Goal: Use online tool/utility: Utilize a website feature to perform a specific function

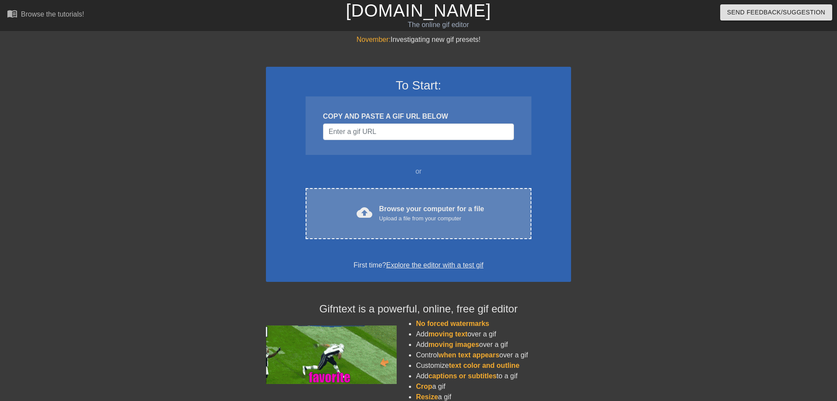
click at [441, 227] on div "cloud_upload Browse your computer for a file Upload a file from your computer C…" at bounding box center [419, 213] width 226 height 51
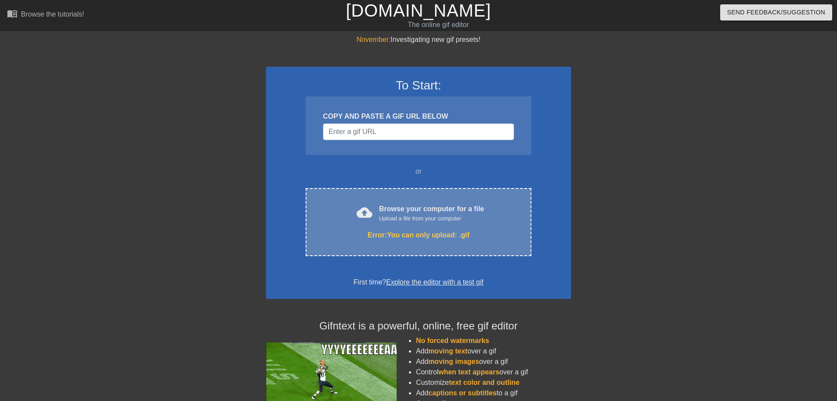
click at [514, 240] on div "cloud_upload Browse your computer for a file Upload a file from your computer E…" at bounding box center [419, 222] width 226 height 68
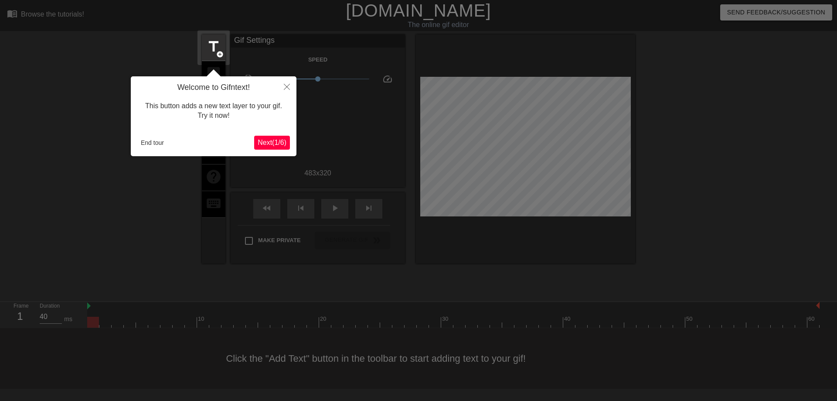
click at [277, 143] on span "Next ( 1 / 6 )" at bounding box center [272, 142] width 29 height 7
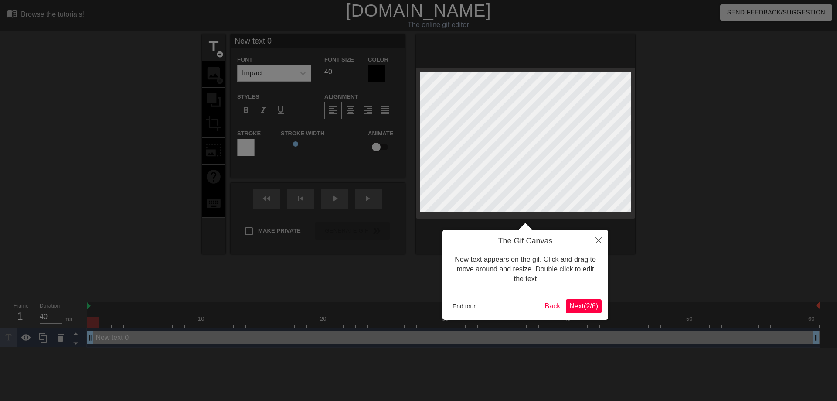
click at [584, 310] on span "Next ( 2 / 6 )" at bounding box center [583, 305] width 29 height 7
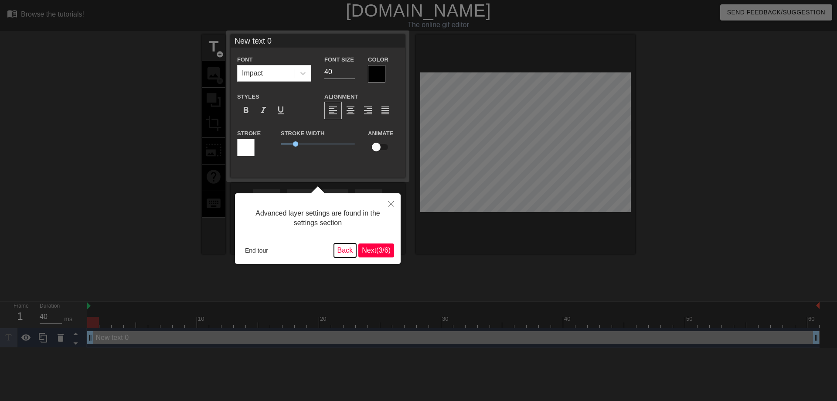
click at [344, 254] on button "Back" at bounding box center [345, 250] width 23 height 14
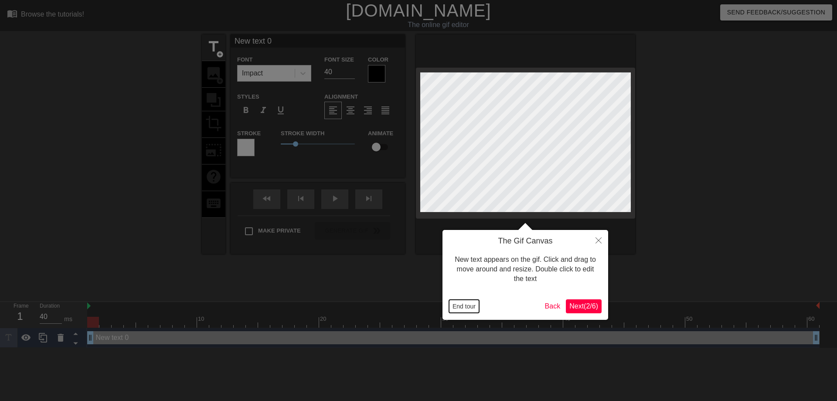
click at [465, 304] on button "End tour" at bounding box center [464, 306] width 30 height 13
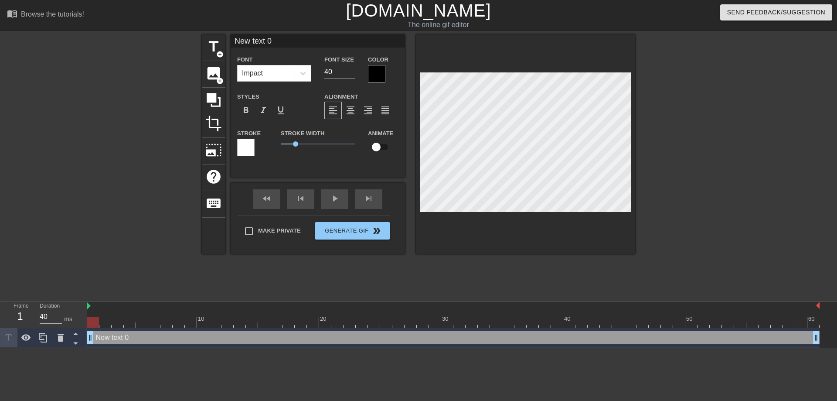
scroll to position [0, 1]
type input "h"
type textarea "h"
type input "c"
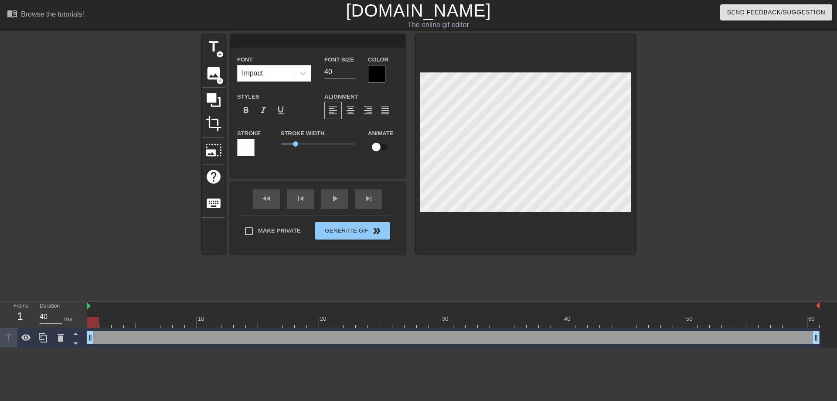
type textarea "c"
type input "ch"
type textarea "ch"
type input "cha"
type textarea "cha"
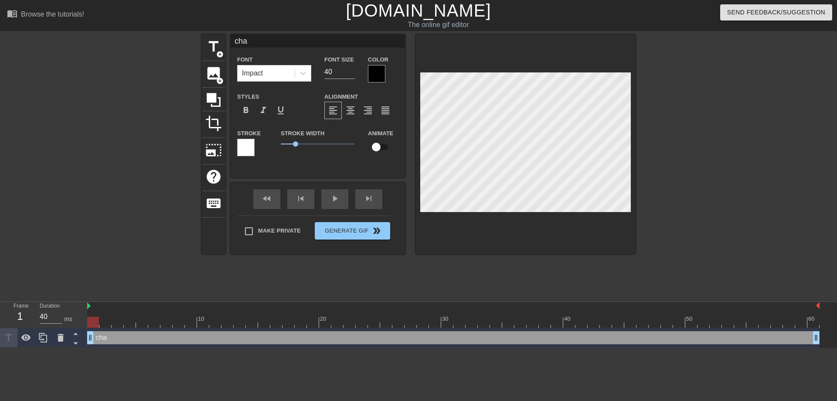
type input "chay"
type textarea "chay"
type input "cha"
type textarea "cha"
type input "chat"
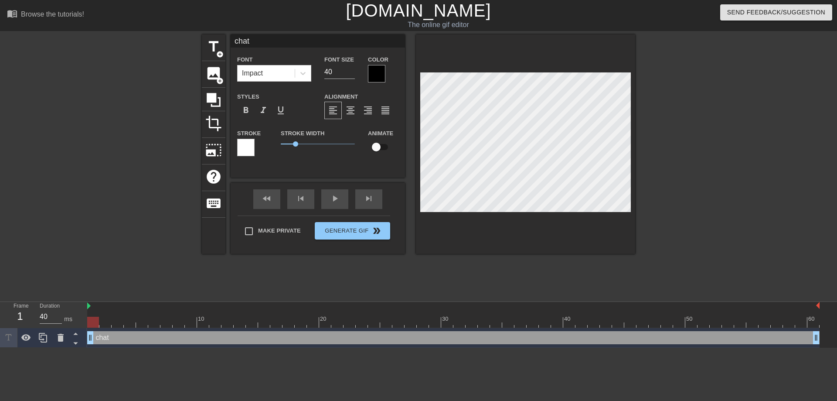
type textarea "chat"
click at [376, 77] on div at bounding box center [376, 73] width 17 height 17
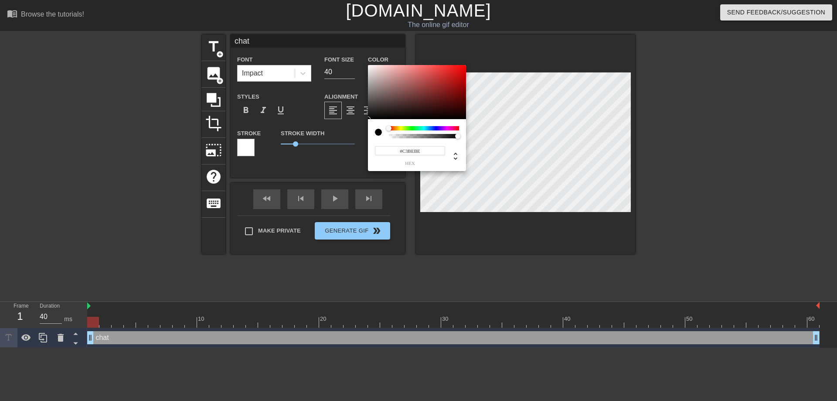
type input "#FFFFFF"
drag, startPoint x: 376, startPoint y: 82, endPoint x: 324, endPoint y: 42, distance: 66.2
click at [368, 65] on div at bounding box center [417, 92] width 98 height 54
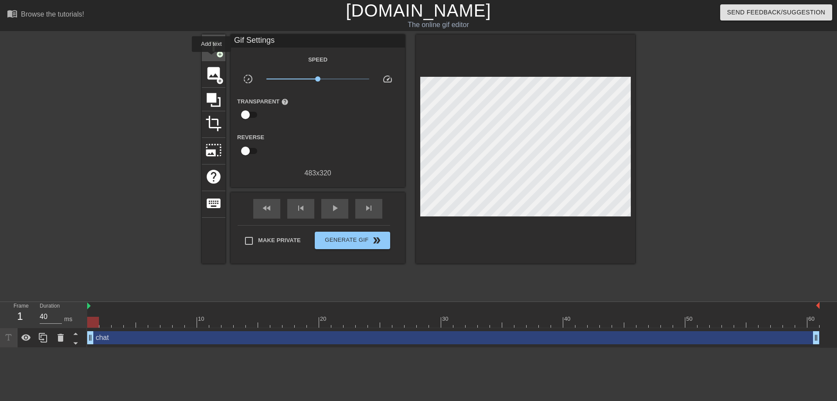
click at [212, 57] on div "title add_circle" at bounding box center [214, 47] width 24 height 27
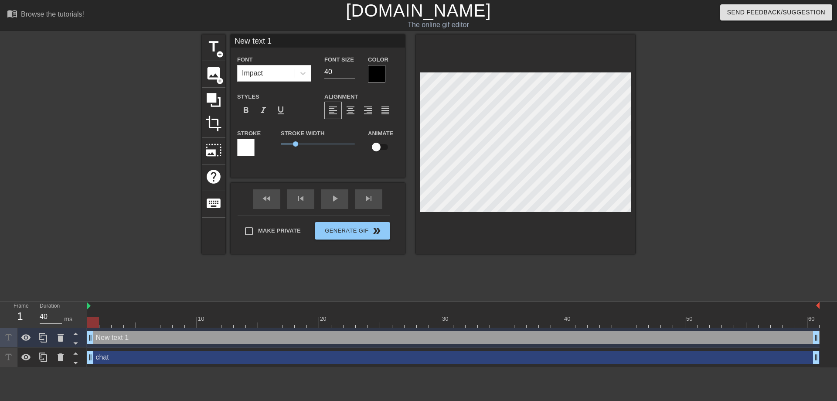
click at [170, 352] on div "chat drag_handle drag_handle" at bounding box center [453, 357] width 732 height 13
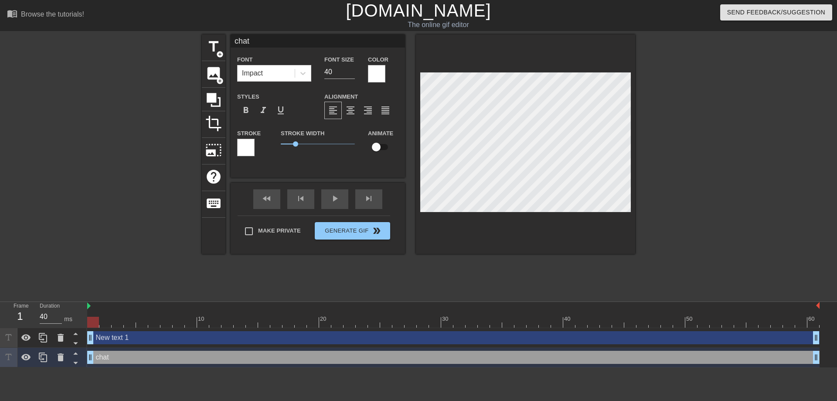
type input "New text 1"
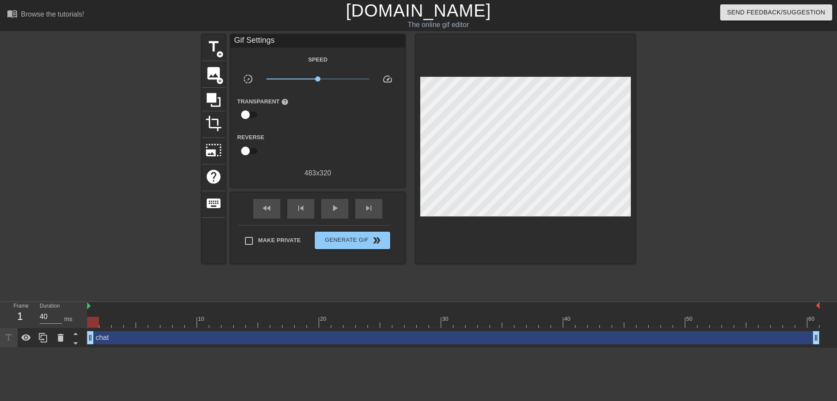
click at [384, 340] on div "chat drag_handle drag_handle" at bounding box center [453, 337] width 732 height 13
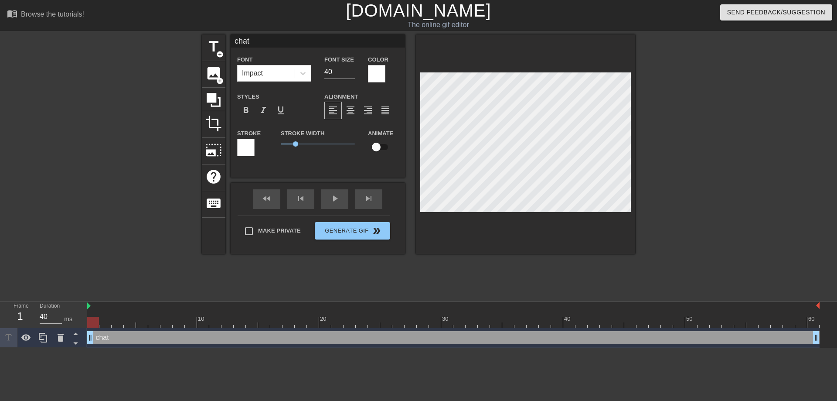
click at [245, 144] on div at bounding box center [245, 147] width 17 height 17
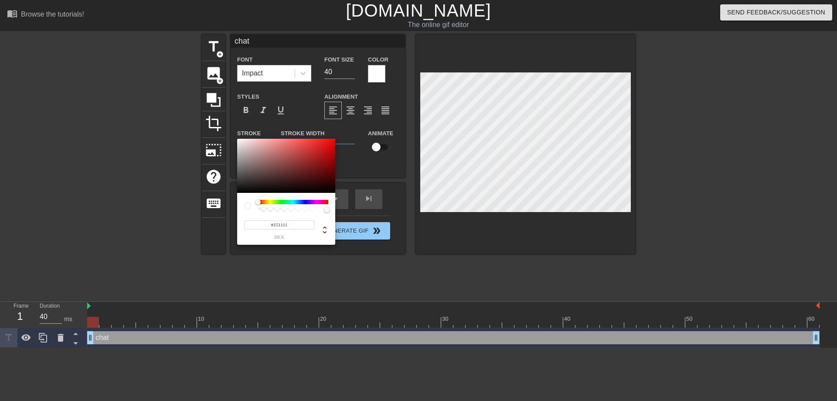
type input "#000000"
drag, startPoint x: 273, startPoint y: 171, endPoint x: 286, endPoint y: 204, distance: 35.2
click at [237, 193] on div at bounding box center [286, 166] width 98 height 54
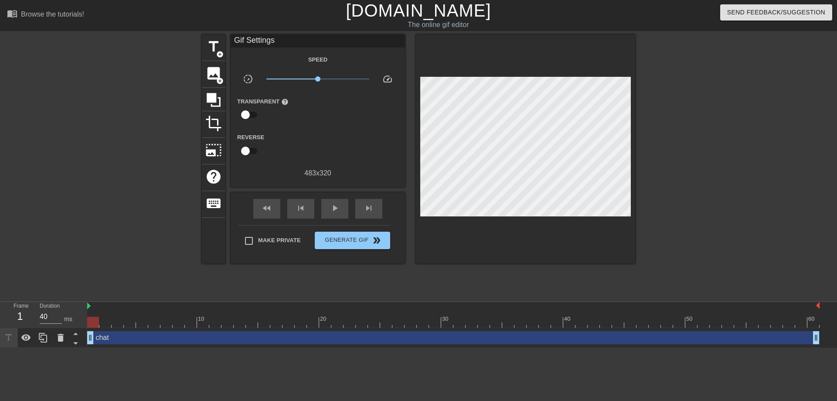
click at [132, 337] on div "chat drag_handle drag_handle" at bounding box center [453, 337] width 732 height 13
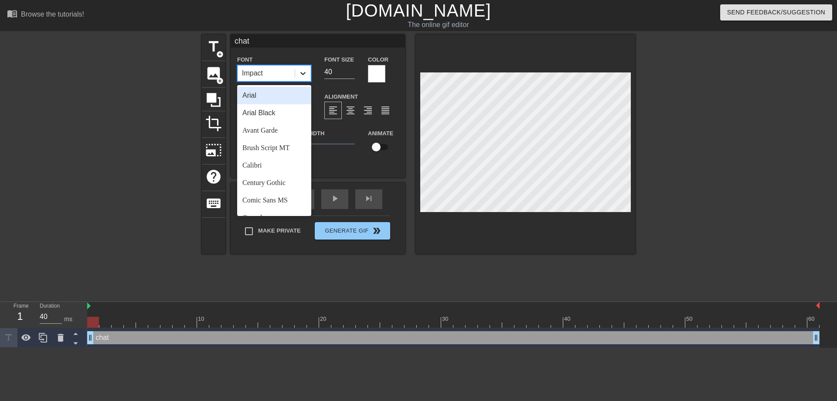
click at [306, 72] on icon at bounding box center [303, 73] width 9 height 9
click at [283, 97] on div "Arial" at bounding box center [274, 95] width 74 height 17
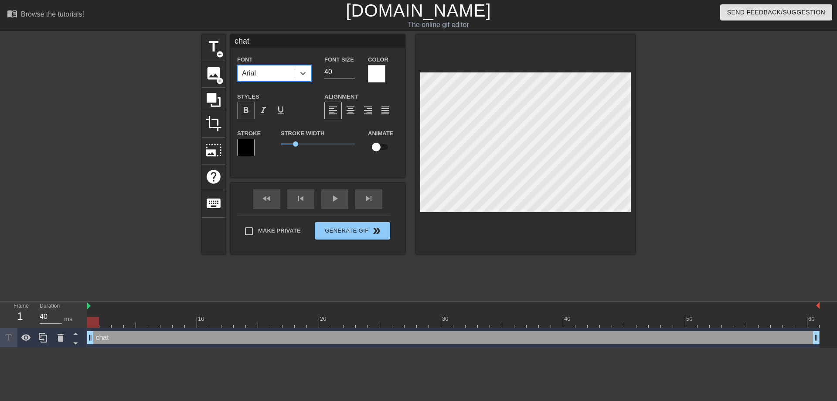
click at [247, 109] on span "format_bold" at bounding box center [246, 110] width 10 height 10
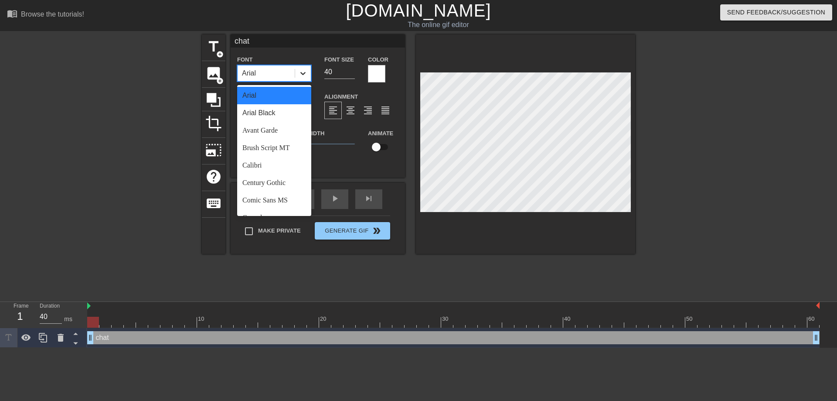
click at [296, 75] on div at bounding box center [303, 73] width 16 height 16
click at [265, 180] on div "Century Gothic" at bounding box center [274, 182] width 74 height 17
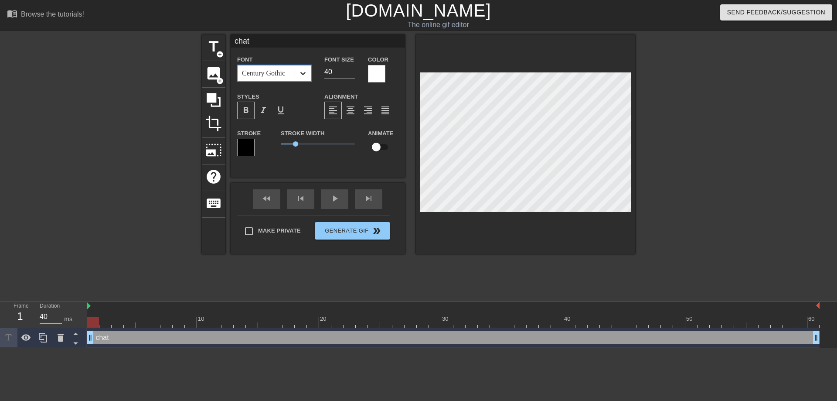
click at [302, 75] on icon at bounding box center [303, 73] width 9 height 9
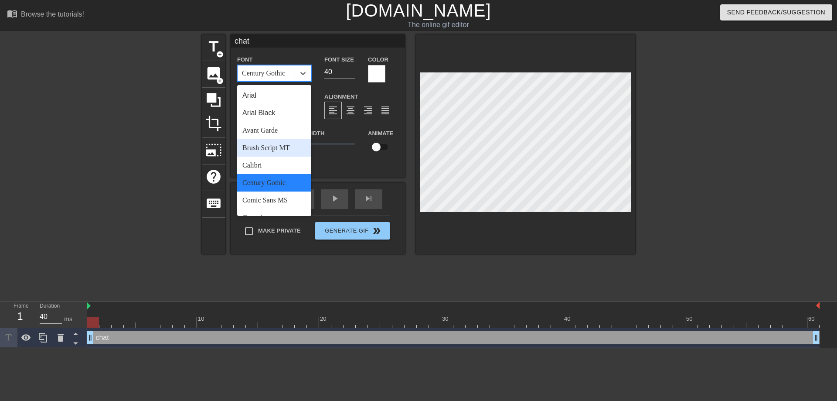
click at [272, 154] on div "Brush Script MT" at bounding box center [274, 147] width 74 height 17
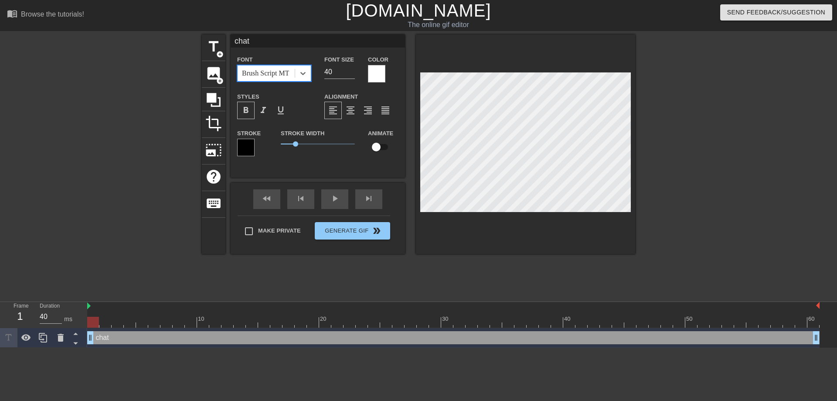
click at [311, 68] on div "Brush Script MT" at bounding box center [274, 73] width 74 height 17
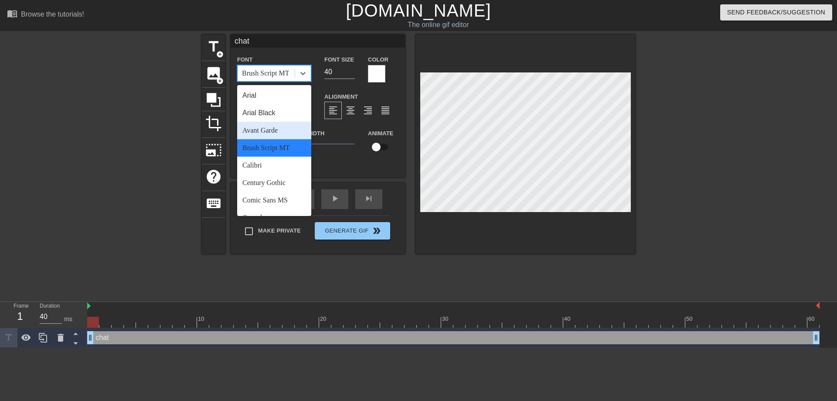
click at [265, 125] on div "Avant Garde" at bounding box center [274, 130] width 74 height 17
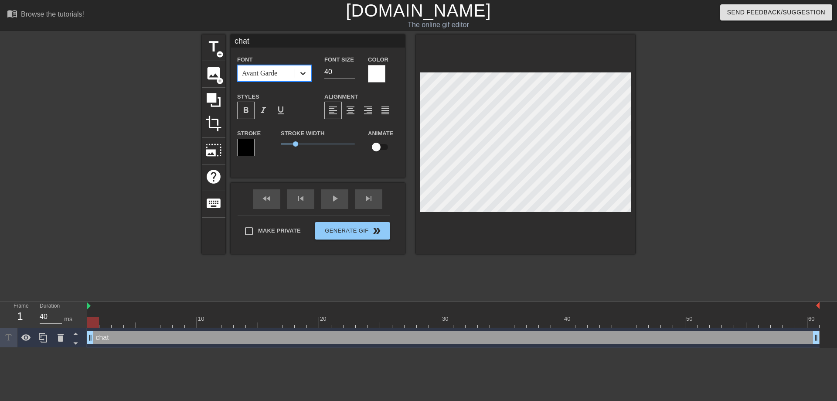
click at [306, 72] on icon at bounding box center [303, 73] width 9 height 9
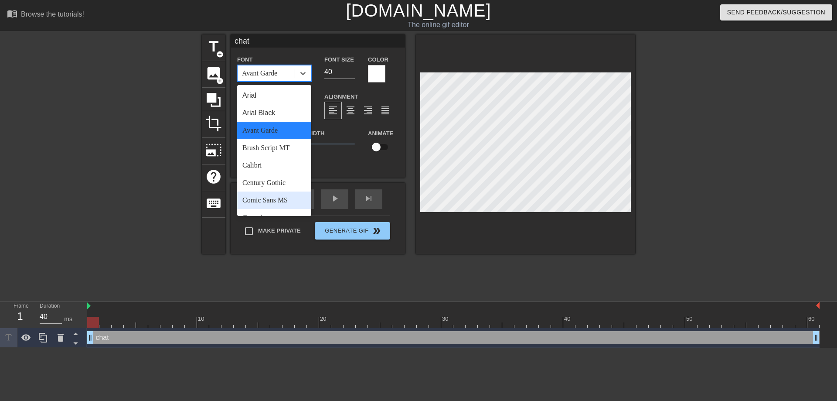
scroll to position [220, 0]
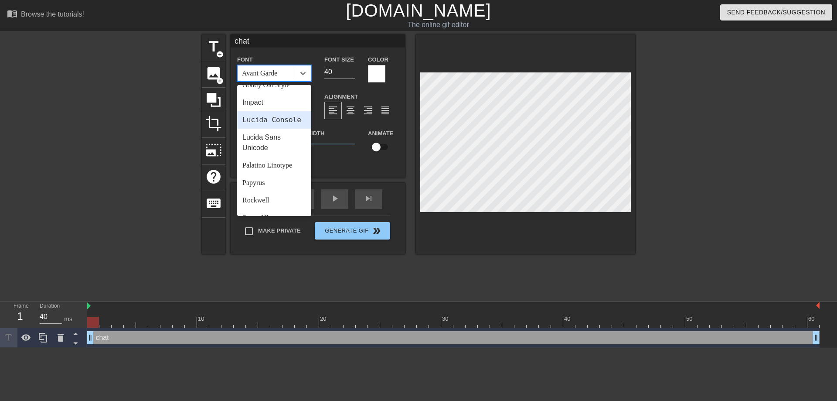
click at [273, 118] on div "Lucida Console" at bounding box center [274, 119] width 74 height 17
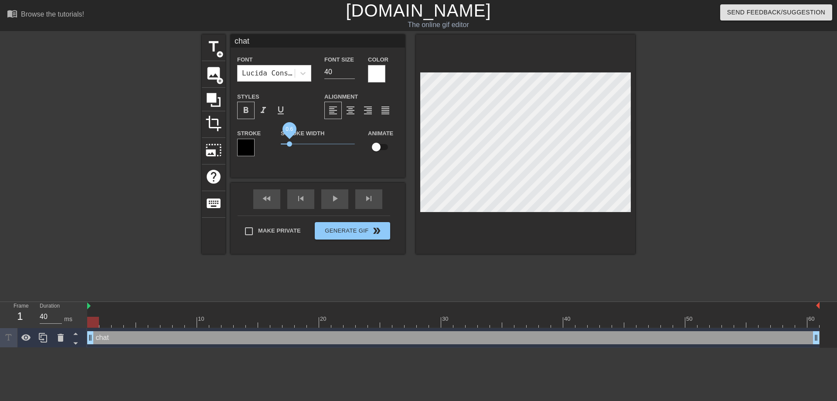
drag, startPoint x: 297, startPoint y: 143, endPoint x: 290, endPoint y: 144, distance: 7.6
click at [290, 144] on span "0.6" at bounding box center [289, 143] width 5 height 5
click at [249, 110] on span "format_bold" at bounding box center [246, 110] width 10 height 10
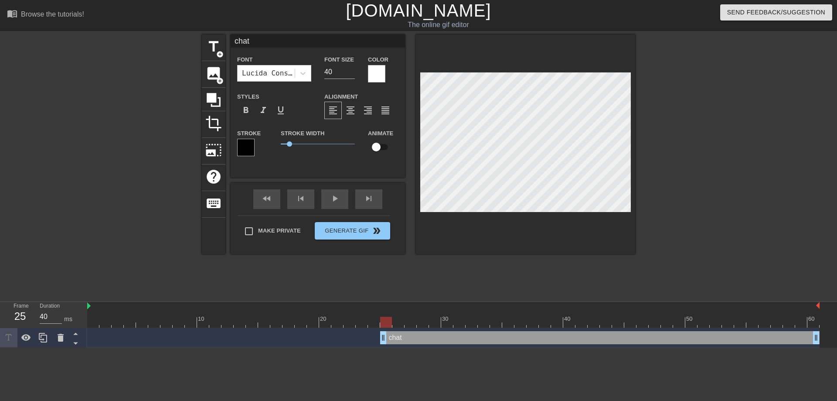
drag, startPoint x: 90, startPoint y: 336, endPoint x: 255, endPoint y: 339, distance: 165.7
click at [381, 337] on div "chat drag_handle drag_handle" at bounding box center [599, 337] width 439 height 13
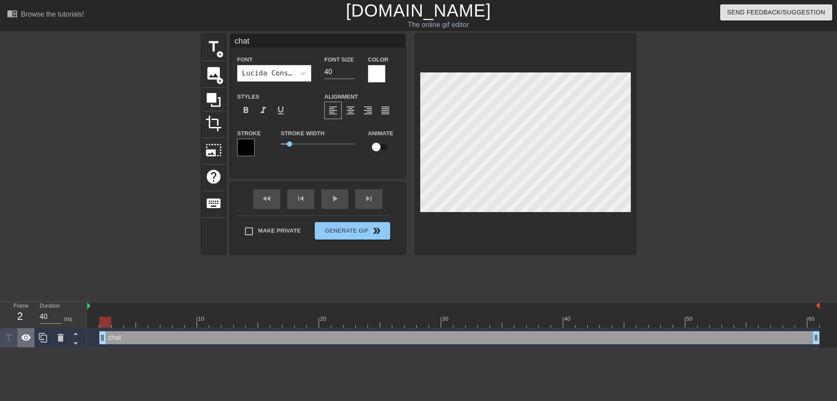
drag, startPoint x: 383, startPoint y: 337, endPoint x: 20, endPoint y: 338, distance: 363.2
click at [2, 338] on div "Frame 2 Duration 40 ms 10 20 30 40 50 60 chat drag_handle drag_handle" at bounding box center [418, 325] width 837 height 46
click at [178, 338] on div "chat drag_handle drag_handle" at bounding box center [453, 337] width 732 height 13
drag, startPoint x: 112, startPoint y: 341, endPoint x: 127, endPoint y: 341, distance: 15.3
click at [127, 341] on div "chat drag_handle drag_handle" at bounding box center [453, 337] width 732 height 13
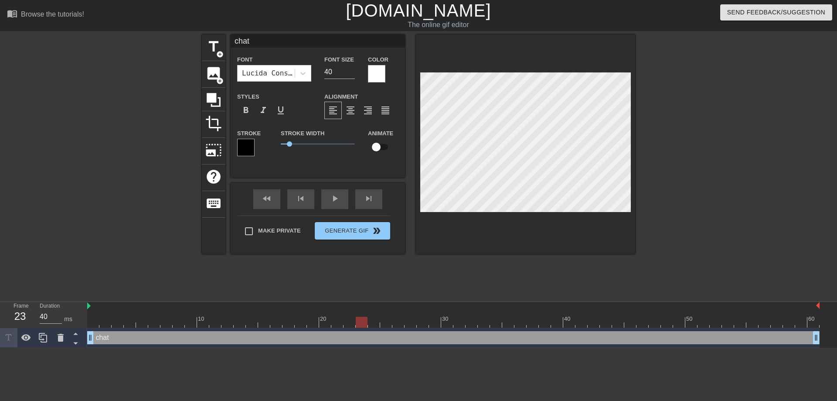
click at [114, 339] on div "chat drag_handle drag_handle" at bounding box center [453, 337] width 732 height 13
click at [77, 336] on div "Frame 1 Duration 40 ms 10 20 30 40 50 60 chat drag_handle drag_handle" at bounding box center [418, 325] width 837 height 46
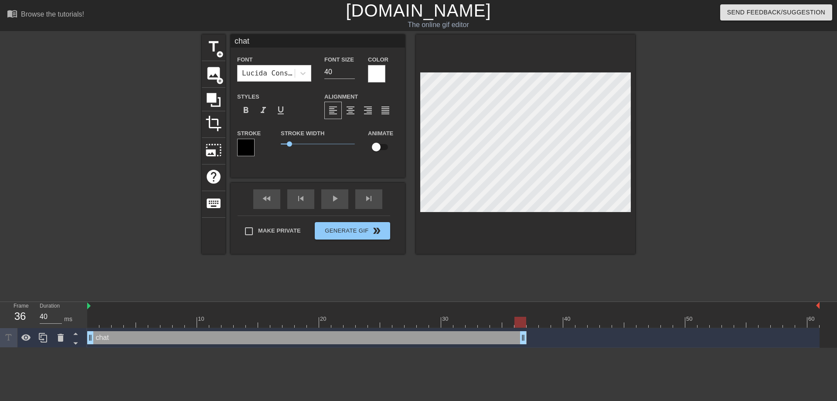
drag, startPoint x: 814, startPoint y: 338, endPoint x: 400, endPoint y: 342, distance: 413.3
click at [505, 340] on div "chat drag_handle drag_handle" at bounding box center [306, 337] width 439 height 13
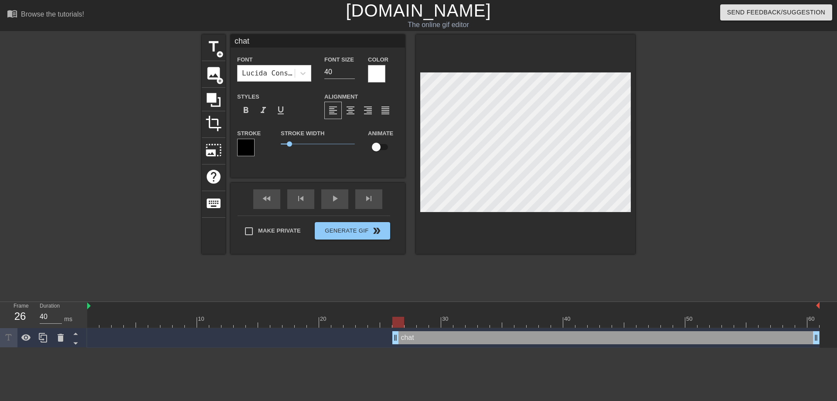
drag, startPoint x: 379, startPoint y: 342, endPoint x: 708, endPoint y: 347, distance: 328.8
click at [708, 347] on div "chat drag_handle drag_handle" at bounding box center [453, 338] width 732 height 20
drag, startPoint x: 397, startPoint y: 338, endPoint x: 524, endPoint y: 336, distance: 126.9
click at [524, 336] on div "chat drag_handle drag_handle" at bounding box center [666, 337] width 305 height 13
click at [828, 337] on div "chat drag_handle drag_handle" at bounding box center [462, 338] width 750 height 20
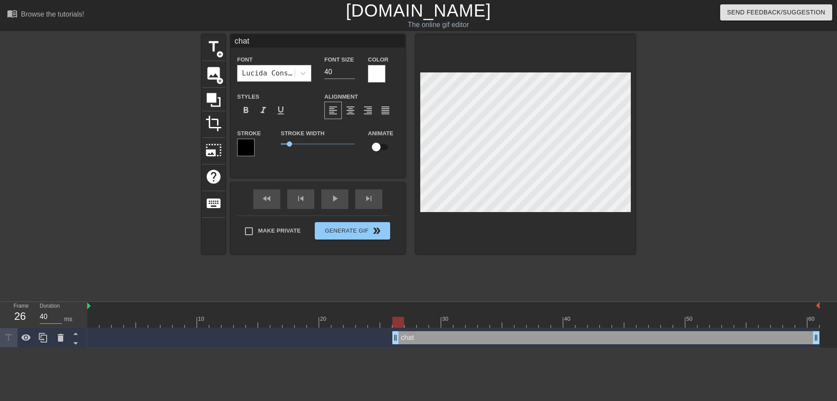
drag, startPoint x: 517, startPoint y: 337, endPoint x: 393, endPoint y: 337, distance: 124.3
click at [393, 337] on div "chat drag_handle drag_handle" at bounding box center [605, 337] width 427 height 13
click at [285, 74] on div "Lucida Console" at bounding box center [269, 73] width 54 height 10
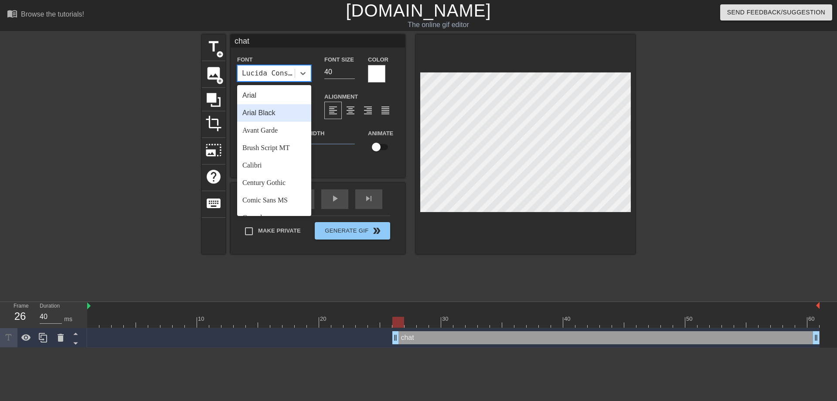
click at [263, 114] on div "Arial Black" at bounding box center [274, 112] width 74 height 17
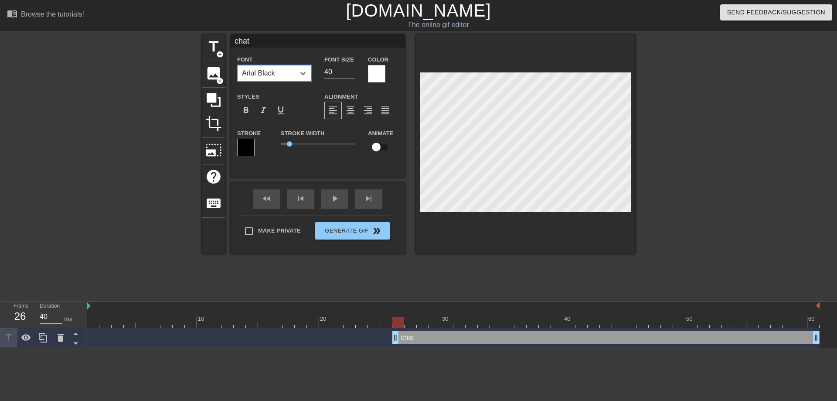
click at [271, 69] on div "Arial Black" at bounding box center [258, 73] width 33 height 10
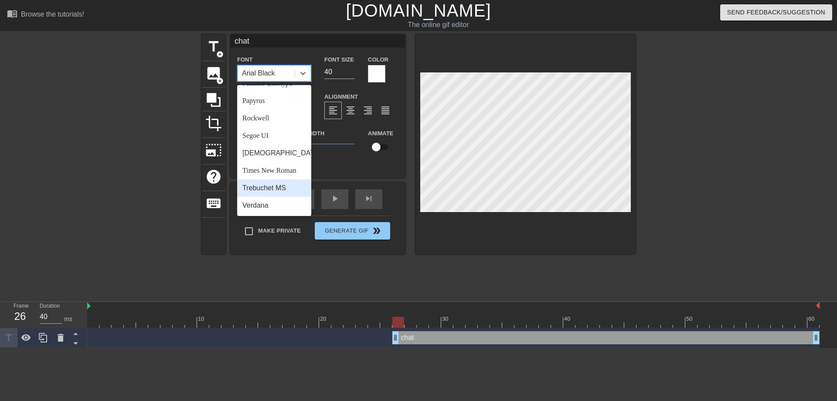
scroll to position [228, 0]
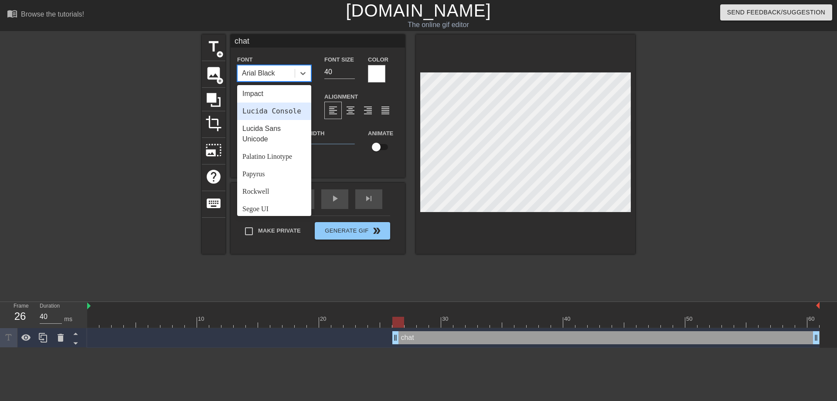
click at [263, 95] on div "Impact" at bounding box center [274, 93] width 74 height 17
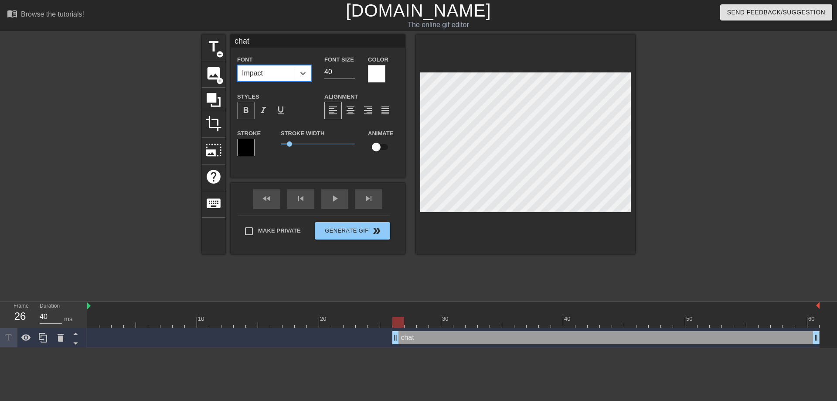
click at [245, 105] on div "format_bold" at bounding box center [245, 110] width 17 height 17
click at [264, 109] on span "format_italic" at bounding box center [263, 110] width 10 height 10
click at [273, 109] on div "format_underline" at bounding box center [280, 110] width 17 height 17
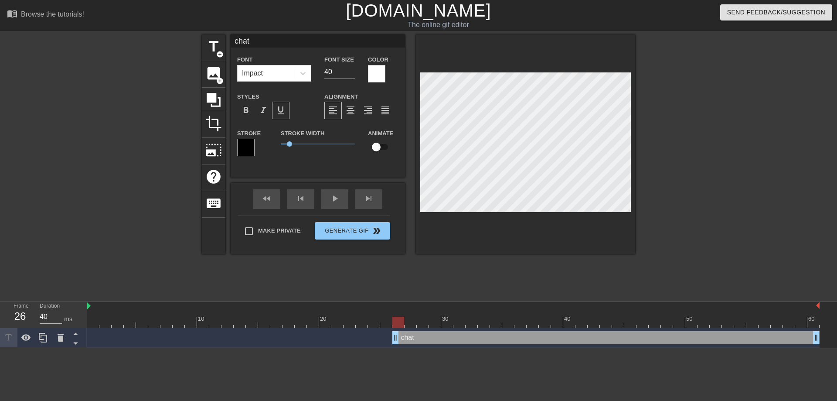
click at [273, 109] on div "format_underline" at bounding box center [280, 110] width 17 height 17
click at [345, 112] on span "format_align_center" at bounding box center [350, 110] width 10 height 10
drag, startPoint x: 288, startPoint y: 143, endPoint x: 300, endPoint y: 151, distance: 14.8
click at [300, 151] on div "Stroke Width 1.3" at bounding box center [317, 146] width 87 height 36
click at [382, 146] on input "checkbox" at bounding box center [376, 147] width 50 height 17
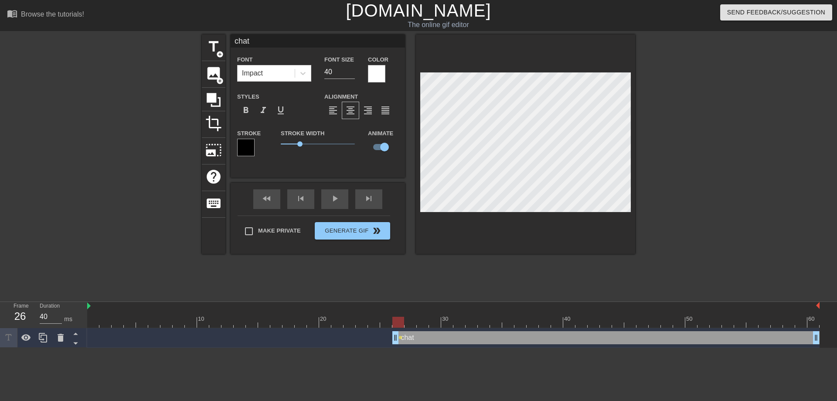
click at [360, 139] on input "checkbox" at bounding box center [385, 147] width 50 height 17
click at [351, 139] on input "checkbox" at bounding box center [376, 147] width 50 height 17
checkbox input "true"
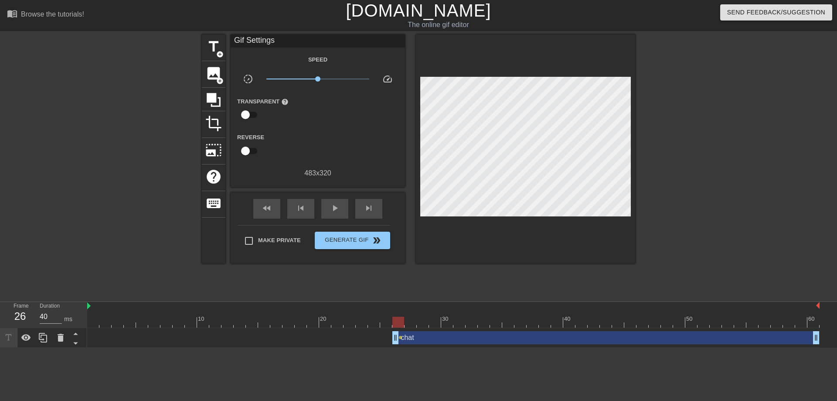
click at [458, 293] on div "title add_circle image add_circle crop photo_size_select_large help keyboard Gi…" at bounding box center [418, 165] width 433 height 262
click at [463, 339] on div "chat drag_handle drag_handle" at bounding box center [605, 337] width 427 height 13
click at [363, 333] on div "chat drag_handle drag_handle lens" at bounding box center [453, 337] width 732 height 13
click at [438, 323] on div at bounding box center [453, 322] width 732 height 11
click at [391, 323] on div at bounding box center [453, 322] width 732 height 11
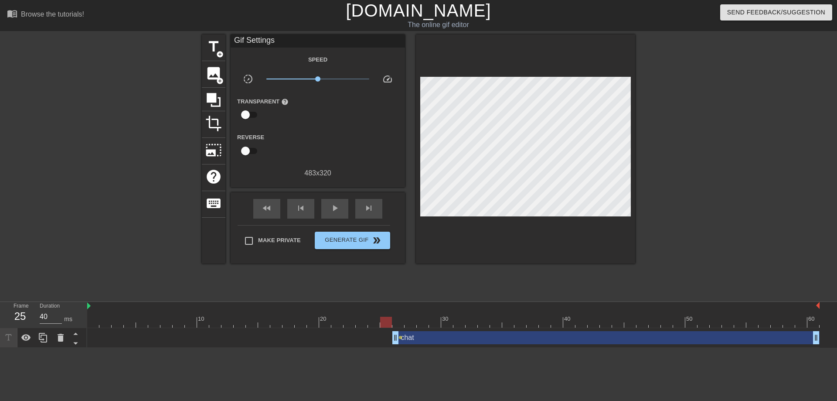
click at [398, 323] on div at bounding box center [453, 322] width 732 height 11
click at [409, 320] on div at bounding box center [453, 322] width 732 height 11
click at [416, 320] on div at bounding box center [411, 322] width 12 height 11
click at [423, 320] on div at bounding box center [453, 322] width 732 height 11
click at [424, 337] on div "chat drag_handle drag_handle" at bounding box center [605, 337] width 427 height 13
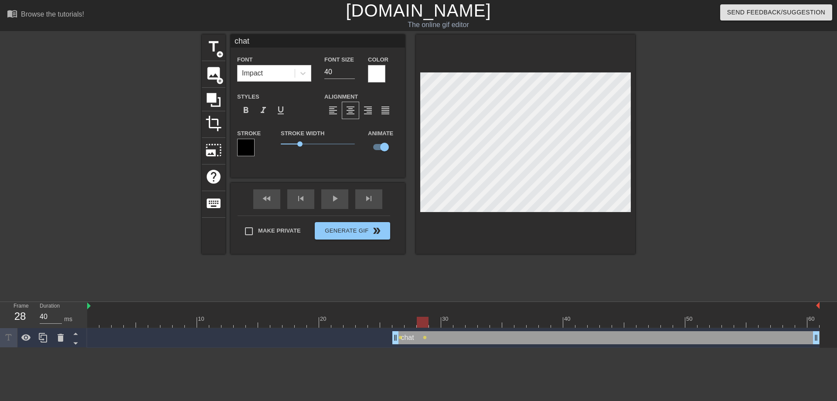
click at [449, 324] on div at bounding box center [453, 322] width 732 height 11
click at [471, 318] on div at bounding box center [453, 322] width 732 height 11
click at [504, 320] on div at bounding box center [453, 322] width 732 height 11
click at [538, 319] on div at bounding box center [453, 322] width 732 height 11
click at [550, 320] on div at bounding box center [453, 322] width 732 height 11
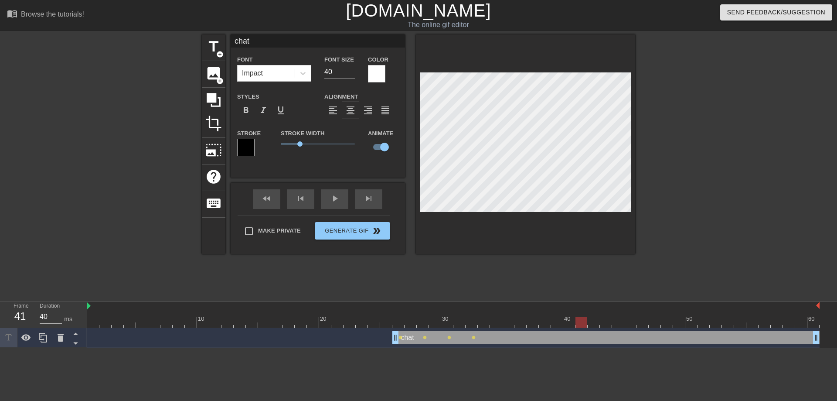
click at [577, 321] on div at bounding box center [453, 322] width 732 height 11
click at [605, 324] on div at bounding box center [453, 322] width 732 height 11
click at [572, 318] on div at bounding box center [453, 322] width 732 height 11
click at [549, 323] on div at bounding box center [453, 322] width 732 height 11
click at [557, 323] on div at bounding box center [453, 322] width 732 height 11
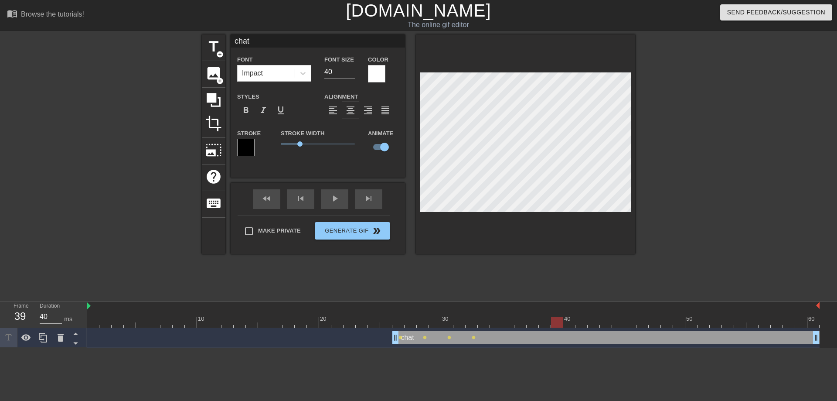
click at [569, 323] on div at bounding box center [453, 322] width 732 height 11
click at [575, 323] on div at bounding box center [453, 322] width 732 height 11
click at [618, 320] on div at bounding box center [453, 322] width 732 height 11
click at [639, 318] on div at bounding box center [453, 322] width 732 height 11
click at [213, 45] on span "title" at bounding box center [213, 46] width 17 height 17
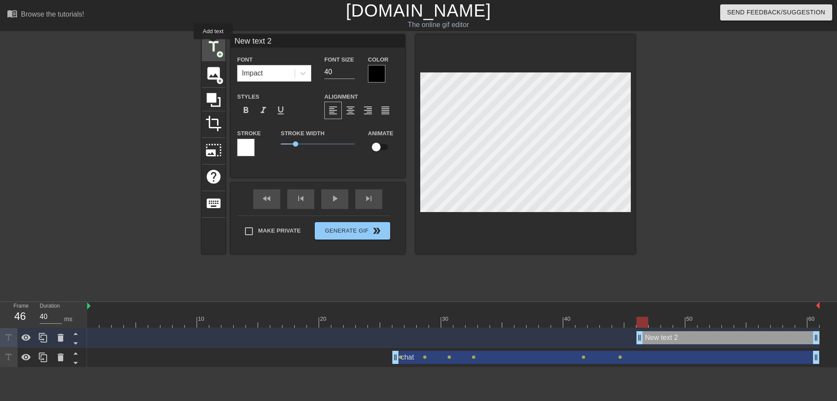
type input "New text 2"
checkbox input "false"
click at [695, 335] on div "New text 2 drag_handle drag_handle" at bounding box center [728, 337] width 183 height 13
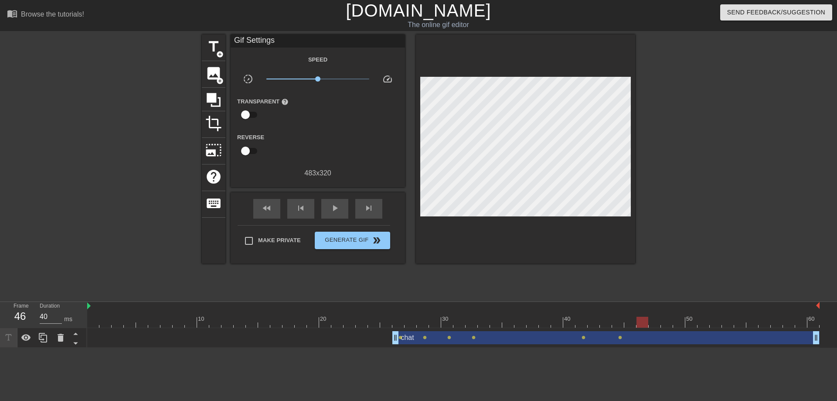
click at [654, 318] on div at bounding box center [453, 322] width 732 height 11
click at [665, 317] on div at bounding box center [453, 322] width 732 height 11
click at [696, 320] on div at bounding box center [453, 322] width 732 height 11
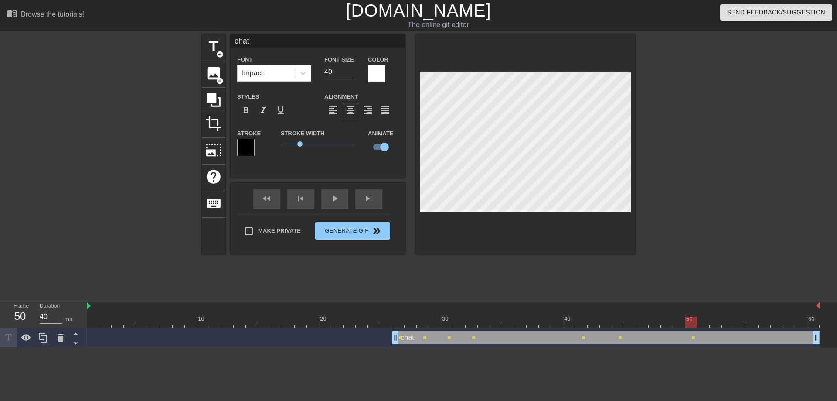
click at [717, 321] on div at bounding box center [453, 322] width 732 height 11
click at [739, 319] on div at bounding box center [453, 322] width 732 height 11
click at [729, 322] on div at bounding box center [453, 322] width 732 height 11
click at [767, 324] on div at bounding box center [453, 322] width 732 height 11
click at [776, 322] on div at bounding box center [453, 322] width 732 height 11
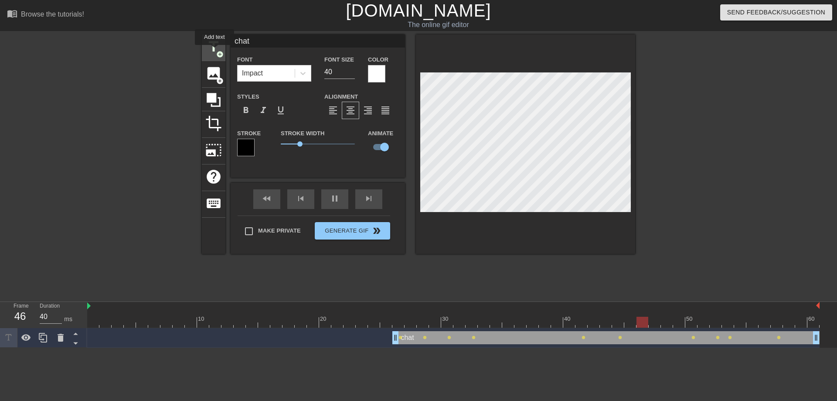
click at [214, 51] on span "title" at bounding box center [213, 46] width 17 height 17
type input "New text 3"
checkbox input "false"
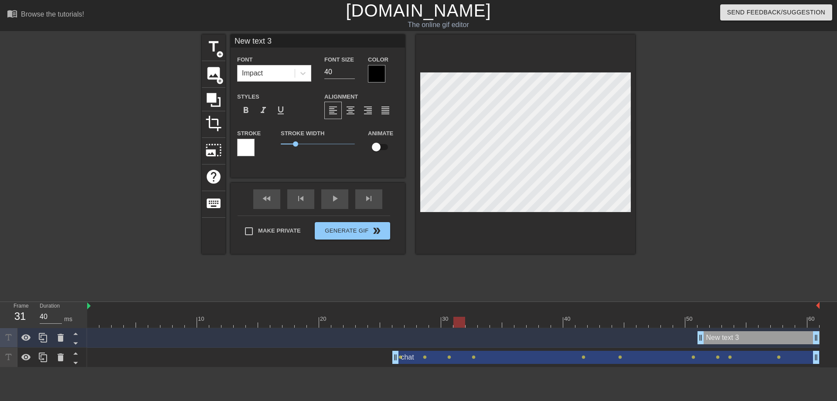
click at [753, 338] on div "New text 3 drag_handle drag_handle" at bounding box center [759, 337] width 122 height 13
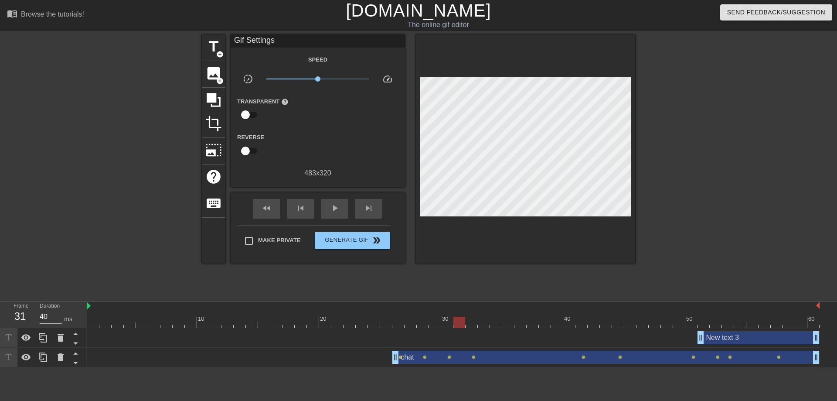
click at [732, 335] on div "New text 3 drag_handle drag_handle" at bounding box center [759, 337] width 122 height 13
click at [743, 337] on div "New text 3 drag_handle drag_handle" at bounding box center [759, 337] width 122 height 13
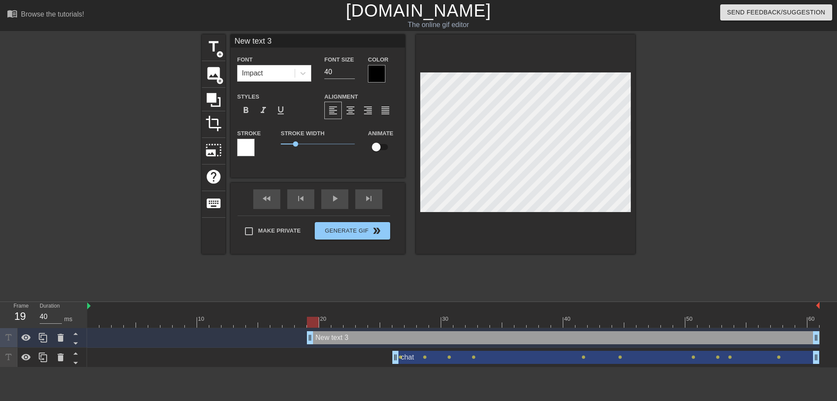
drag, startPoint x: 701, startPoint y: 338, endPoint x: 330, endPoint y: 330, distance: 371.1
click at [317, 338] on div "New text 3 drag_handle drag_handle" at bounding box center [453, 337] width 732 height 13
click at [660, 150] on div "title add_circle image add_circle crop photo_size_select_large help keyboard Ne…" at bounding box center [418, 165] width 837 height 262
type input "h"
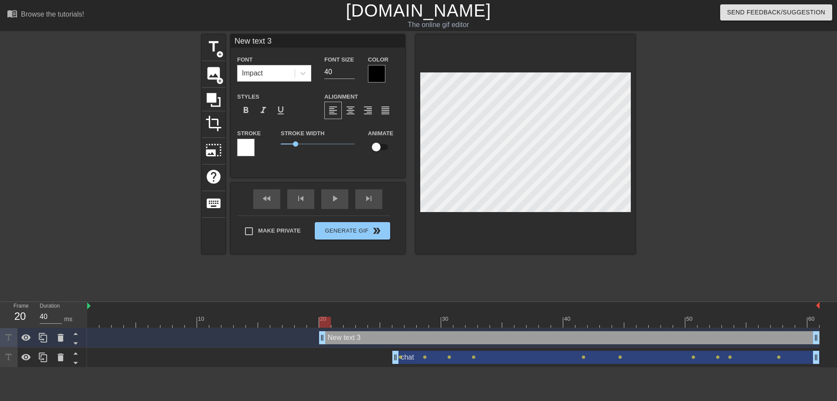
type textarea "h"
type input "hi"
type textarea "hi"
click at [373, 72] on div at bounding box center [376, 73] width 17 height 17
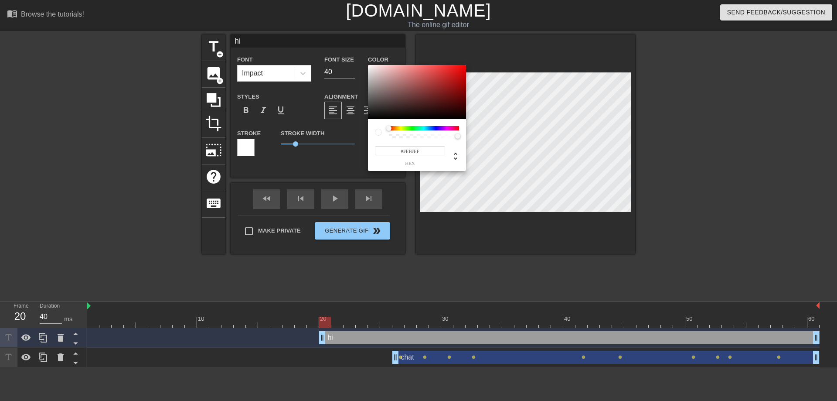
drag, startPoint x: 400, startPoint y: 94, endPoint x: 318, endPoint y: 39, distance: 98.7
click at [368, 65] on div at bounding box center [417, 92] width 98 height 54
click at [409, 129] on div at bounding box center [424, 128] width 70 height 4
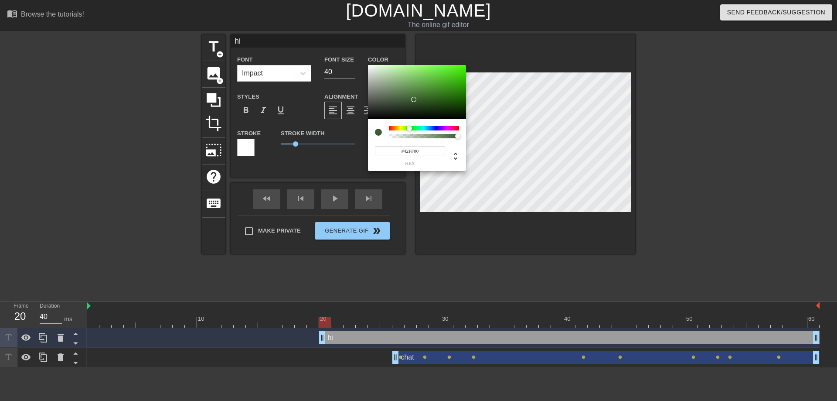
drag, startPoint x: 415, startPoint y: 99, endPoint x: 510, endPoint y: 40, distance: 112.2
click at [466, 65] on div at bounding box center [417, 92] width 98 height 54
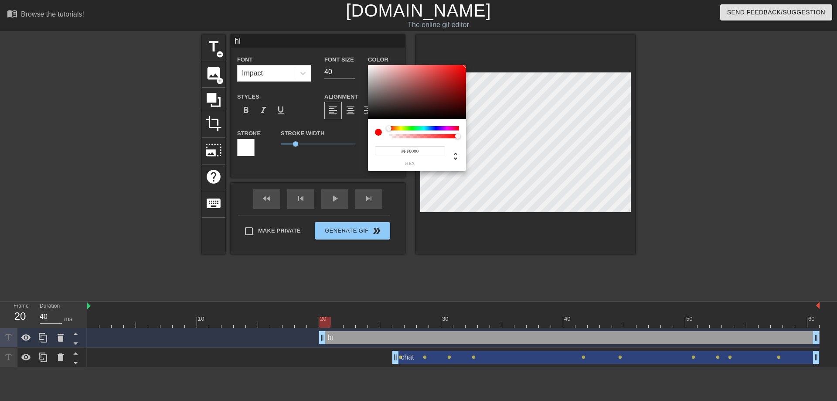
drag, startPoint x: 410, startPoint y: 127, endPoint x: 379, endPoint y: 127, distance: 31.4
click at [379, 127] on div at bounding box center [417, 132] width 84 height 12
type input "#000000"
drag, startPoint x: 439, startPoint y: 78, endPoint x: 300, endPoint y: 191, distance: 179.4
click at [368, 119] on div at bounding box center [417, 92] width 98 height 54
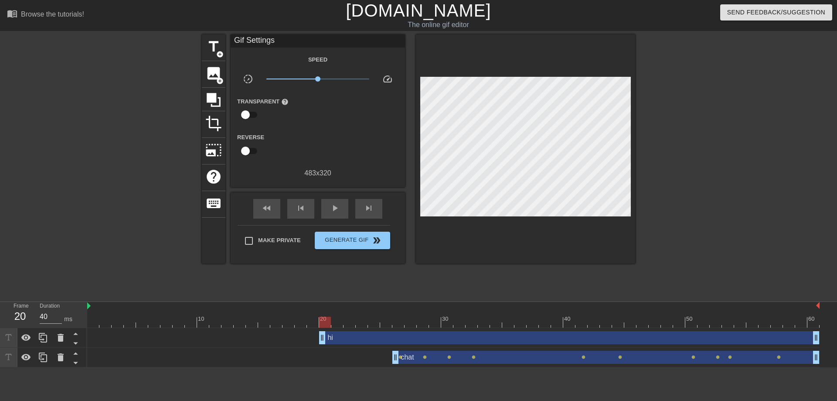
click at [544, 339] on div "hi drag_handle drag_handle" at bounding box center [569, 337] width 500 height 13
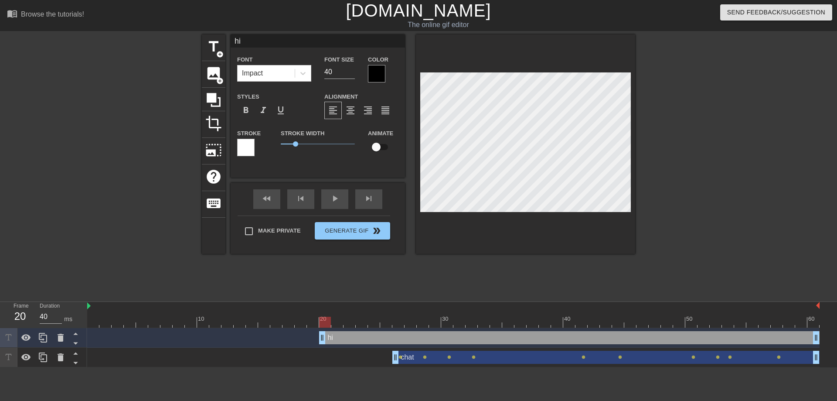
click at [383, 145] on input "checkbox" at bounding box center [376, 147] width 50 height 17
checkbox input "true"
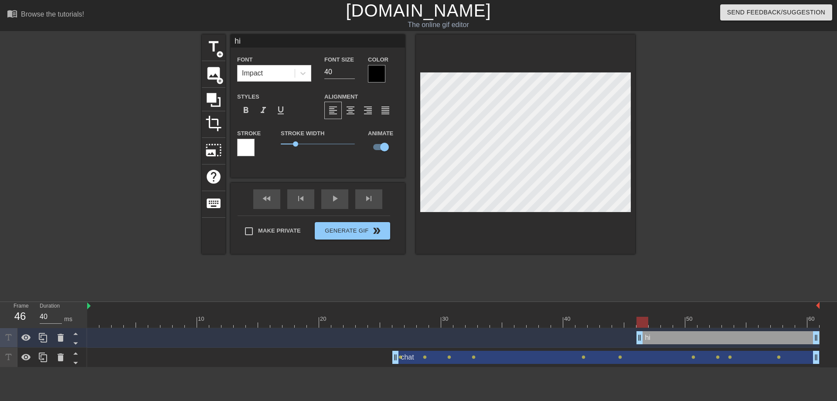
drag, startPoint x: 320, startPoint y: 340, endPoint x: 638, endPoint y: 344, distance: 318.7
click at [638, 344] on div "hi drag_handle drag_handle" at bounding box center [453, 338] width 732 height 20
click at [374, 68] on div at bounding box center [376, 73] width 17 height 17
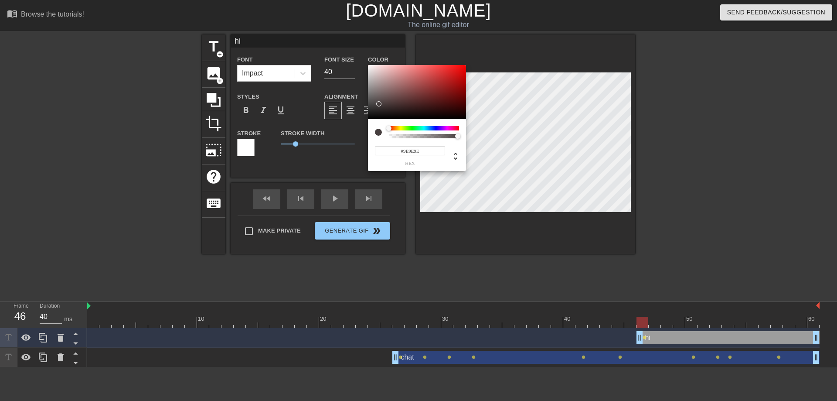
type input "#FFFFFF"
drag, startPoint x: 381, startPoint y: 110, endPoint x: 299, endPoint y: 29, distance: 115.9
click at [368, 65] on div at bounding box center [417, 92] width 98 height 54
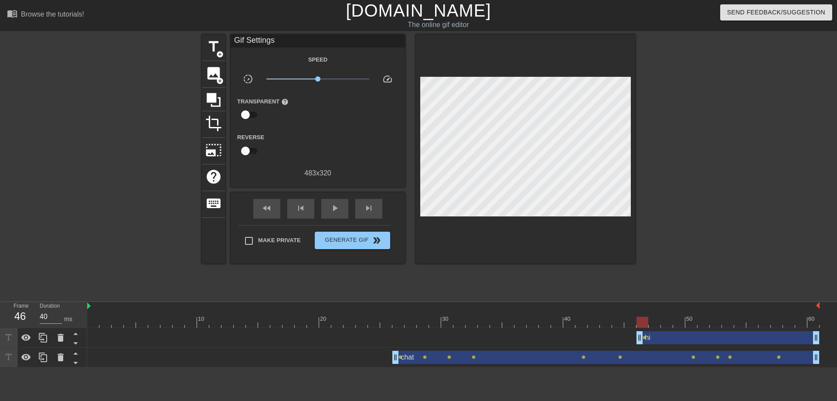
click at [721, 336] on div "hi drag_handle drag_handle" at bounding box center [728, 337] width 183 height 13
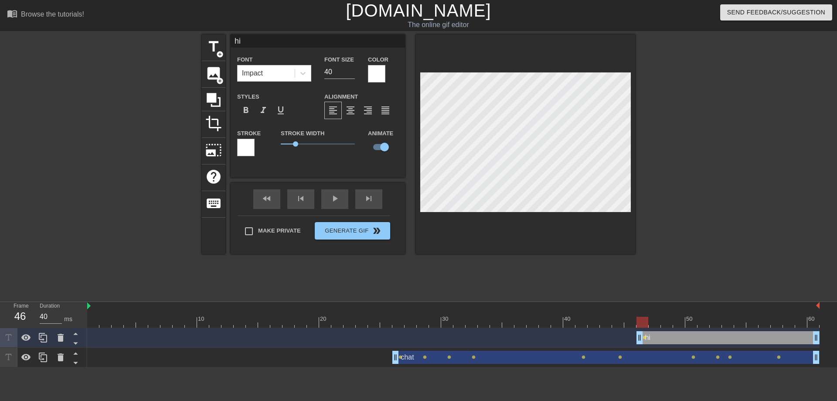
click at [246, 148] on div at bounding box center [245, 147] width 17 height 17
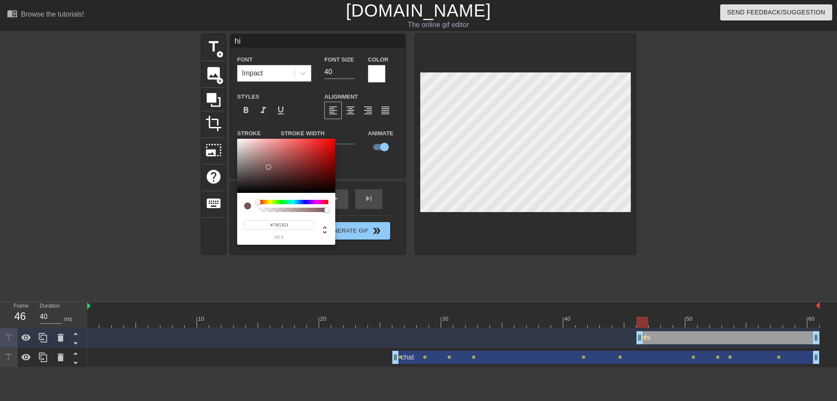
type input "#000000"
drag, startPoint x: 272, startPoint y: 164, endPoint x: 162, endPoint y: 273, distance: 154.8
click at [237, 193] on div at bounding box center [286, 166] width 98 height 54
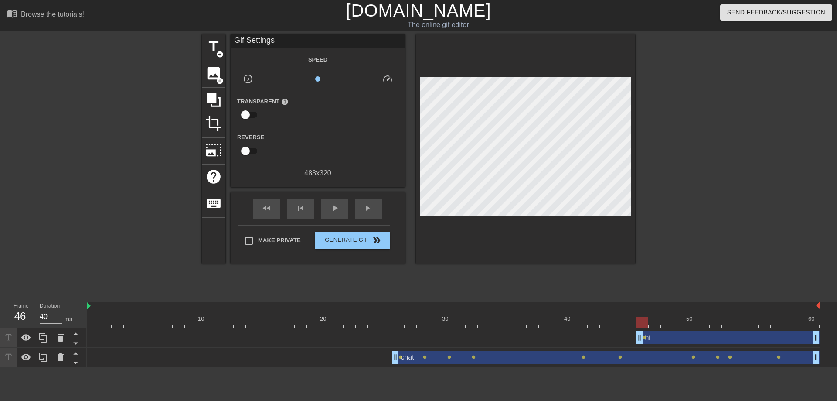
click at [718, 339] on div "hi drag_handle drag_handle" at bounding box center [728, 337] width 183 height 13
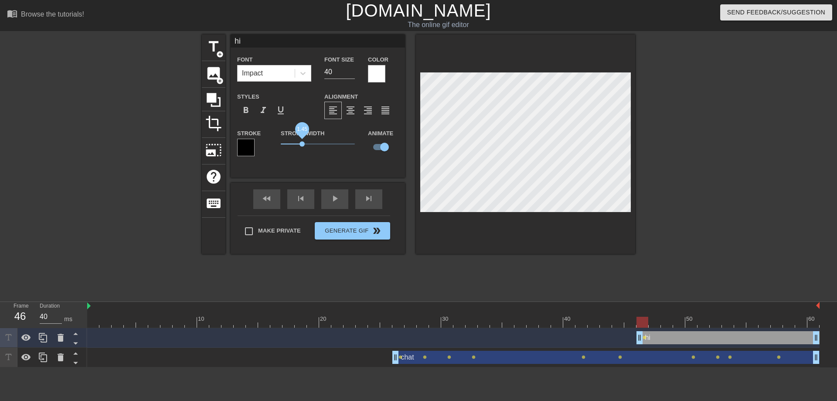
drag, startPoint x: 294, startPoint y: 146, endPoint x: 303, endPoint y: 146, distance: 8.7
click at [303, 146] on span "1.45" at bounding box center [318, 144] width 74 height 10
click at [564, 354] on div "chat drag_handle drag_handle" at bounding box center [605, 357] width 427 height 13
type input "chat"
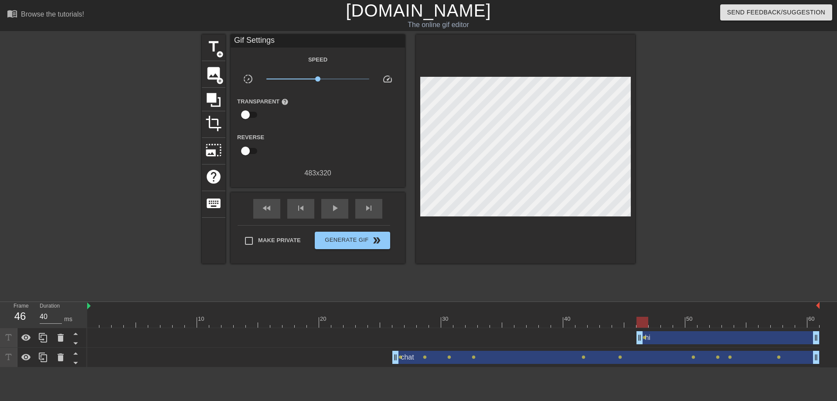
click at [669, 246] on div at bounding box center [711, 165] width 131 height 262
click at [696, 338] on div "hi drag_handle drag_handle" at bounding box center [728, 337] width 183 height 13
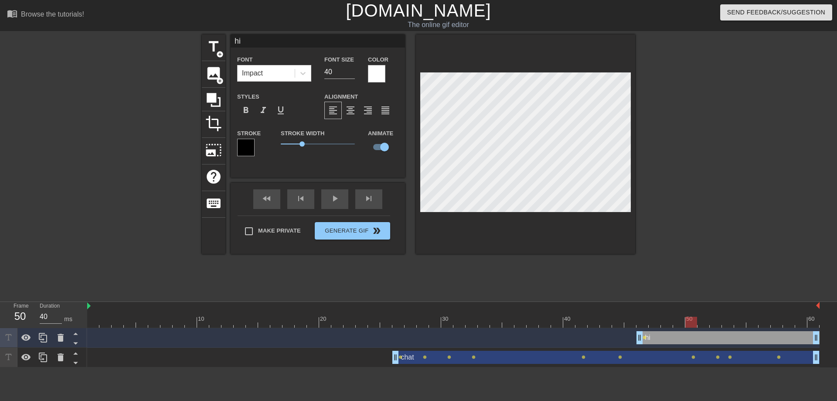
click at [692, 323] on div at bounding box center [453, 322] width 732 height 11
click at [682, 323] on div at bounding box center [453, 322] width 732 height 11
click at [674, 323] on div at bounding box center [679, 322] width 12 height 11
click at [667, 323] on div at bounding box center [453, 322] width 732 height 11
click at [697, 324] on div at bounding box center [453, 322] width 732 height 11
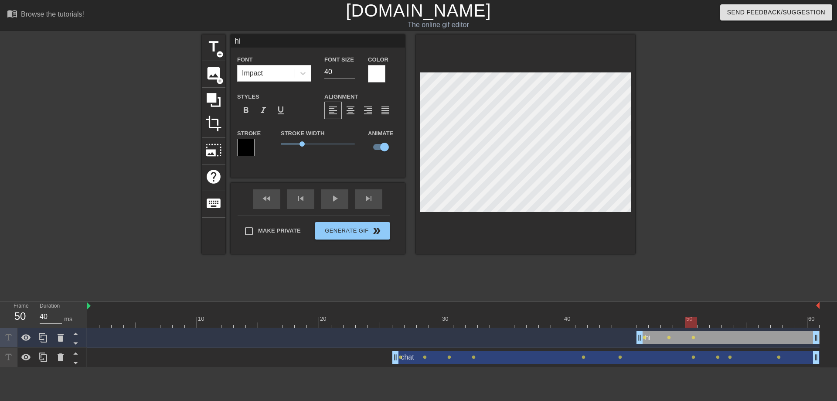
click at [703, 321] on div at bounding box center [453, 322] width 732 height 11
click at [718, 321] on div at bounding box center [453, 322] width 732 height 11
click at [740, 320] on div at bounding box center [453, 322] width 732 height 11
click at [732, 320] on div at bounding box center [453, 322] width 732 height 11
click at [715, 320] on div at bounding box center [453, 322] width 732 height 11
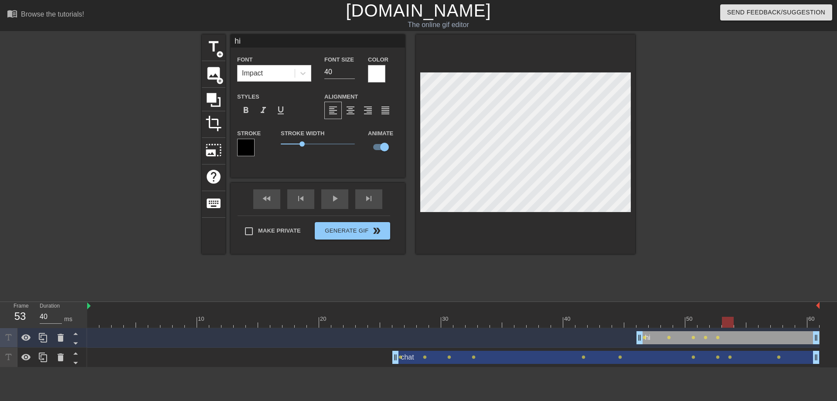
click at [723, 320] on div at bounding box center [453, 322] width 732 height 11
click at [743, 323] on div at bounding box center [453, 322] width 732 height 11
click at [790, 320] on div at bounding box center [453, 322] width 732 height 11
click at [778, 320] on div at bounding box center [453, 322] width 732 height 11
click at [769, 320] on div at bounding box center [453, 322] width 732 height 11
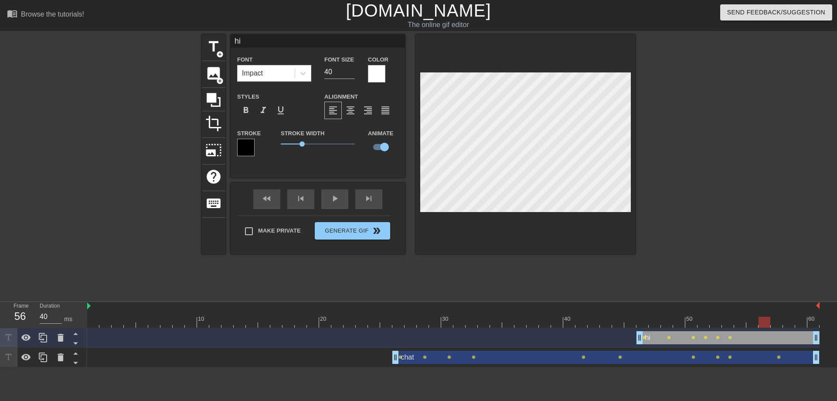
click at [756, 319] on div at bounding box center [453, 322] width 732 height 11
click at [741, 319] on div at bounding box center [453, 322] width 732 height 11
click at [733, 319] on div at bounding box center [453, 322] width 732 height 11
click at [742, 319] on div at bounding box center [453, 322] width 732 height 11
click at [209, 50] on span "title" at bounding box center [213, 46] width 17 height 17
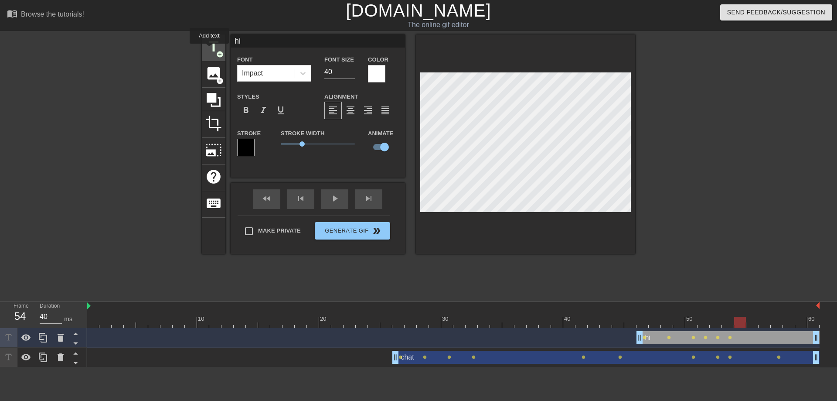
type input "New text 4"
checkbox input "false"
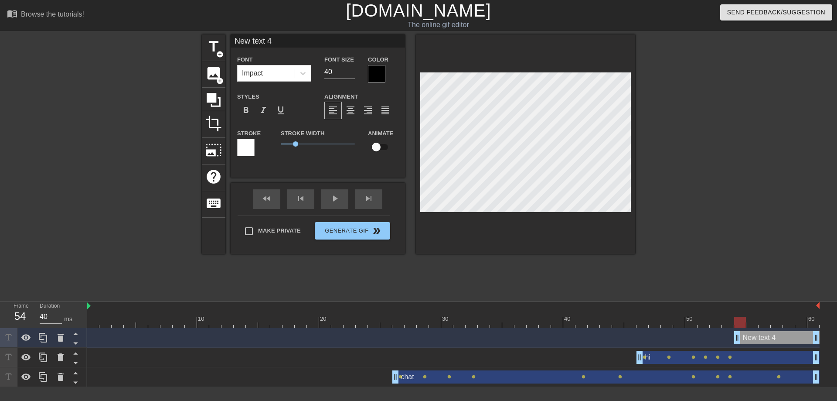
click at [776, 337] on div "New text 4 drag_handle drag_handle" at bounding box center [776, 337] width 85 height 13
type input "h"
type textarea "h"
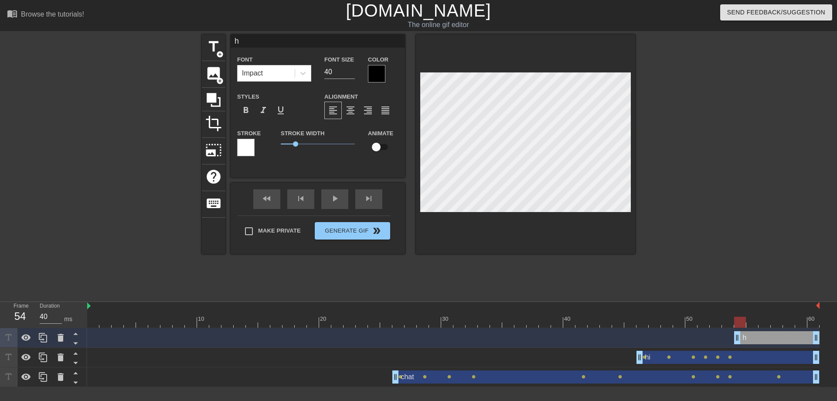
type input "hi"
type textarea "hi"
type input "hi"
type textarea "hi"
type input "hi c"
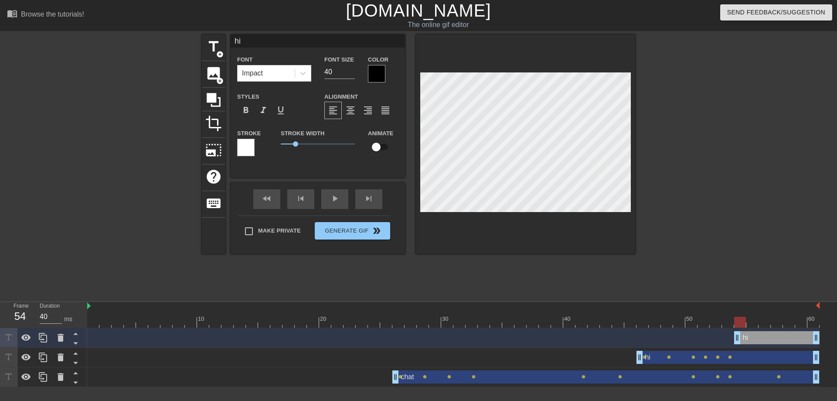
type textarea "hi c"
type input "hi ch"
type textarea "hi ch"
type input "hi cha"
type textarea "hi cha"
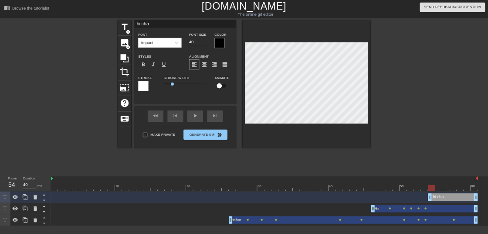
scroll to position [0, 0]
type input "hi chat"
type textarea "hi chat"
click at [378, 71] on div at bounding box center [376, 73] width 17 height 17
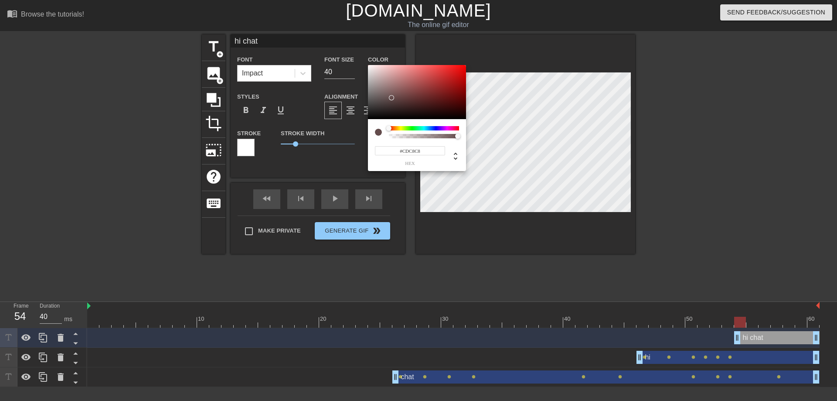
type input "#FFFFFF"
drag, startPoint x: 392, startPoint y: 97, endPoint x: 301, endPoint y: 11, distance: 125.5
click at [368, 65] on div at bounding box center [417, 92] width 98 height 54
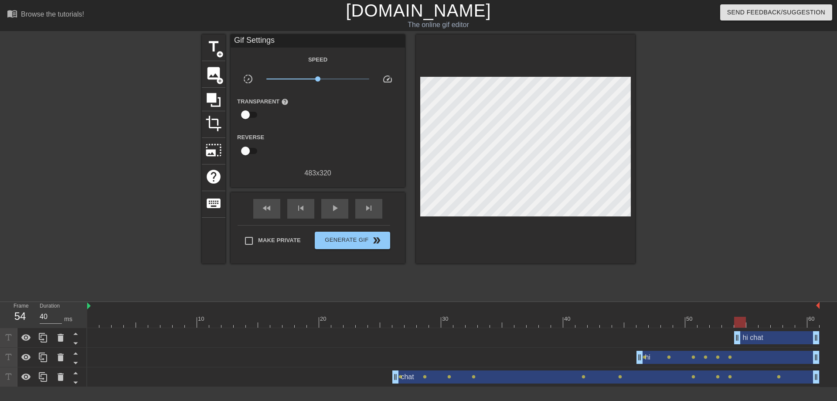
click at [773, 337] on div "hi chat drag_handle drag_handle" at bounding box center [776, 337] width 85 height 13
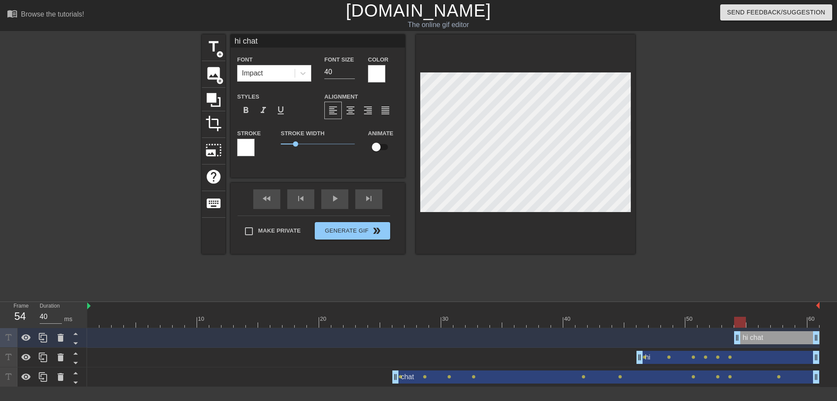
click at [250, 150] on div at bounding box center [245, 147] width 17 height 17
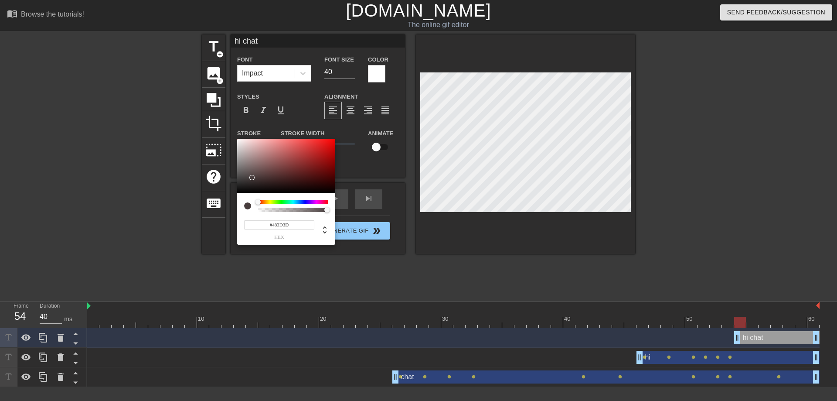
type input "#000000"
drag, startPoint x: 264, startPoint y: 170, endPoint x: 170, endPoint y: 243, distance: 118.6
click at [237, 193] on div at bounding box center [286, 166] width 98 height 54
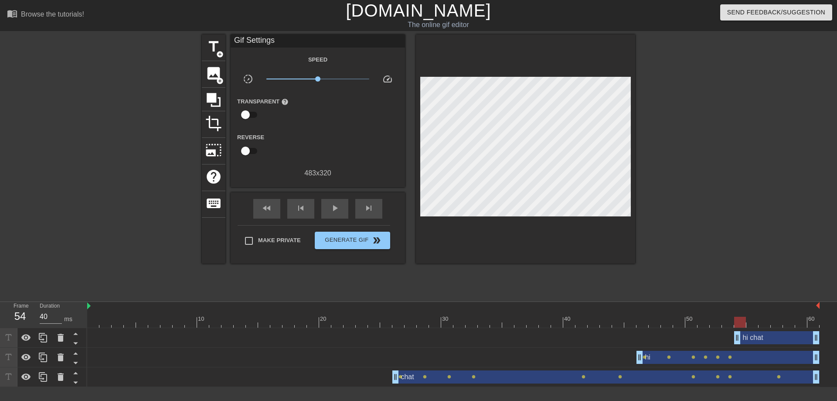
click at [778, 340] on div "hi chat drag_handle drag_handle" at bounding box center [776, 337] width 85 height 13
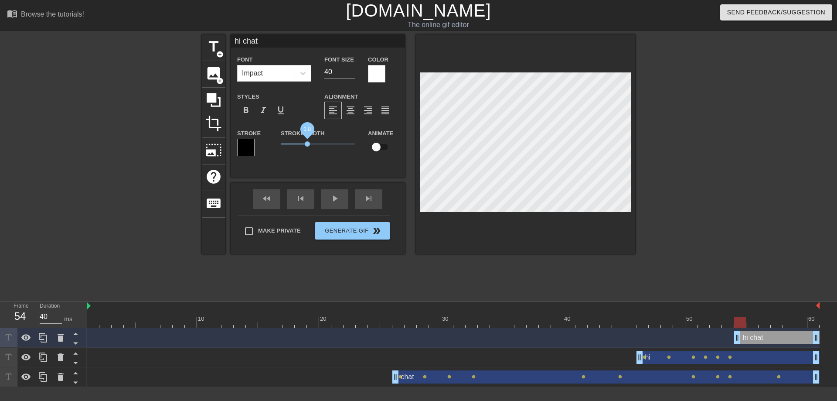
drag, startPoint x: 298, startPoint y: 143, endPoint x: 308, endPoint y: 143, distance: 9.6
click at [308, 143] on span "1.8" at bounding box center [318, 144] width 74 height 10
click at [381, 146] on input "checkbox" at bounding box center [376, 147] width 50 height 17
checkbox input "true"
click at [764, 322] on div at bounding box center [453, 322] width 732 height 11
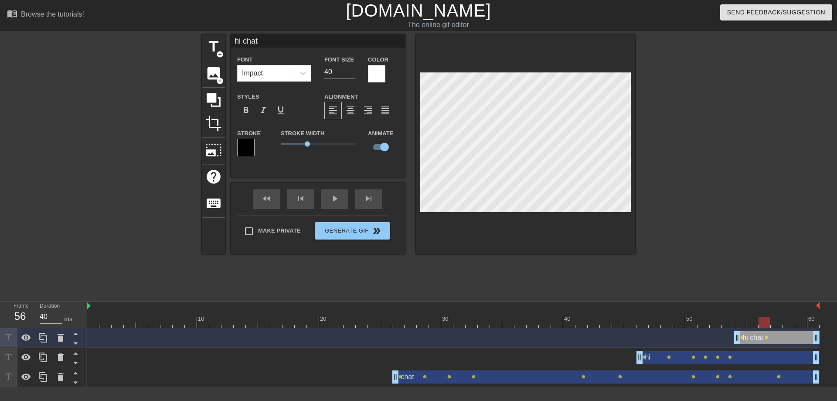
click at [786, 325] on div at bounding box center [453, 322] width 732 height 11
click at [798, 325] on div at bounding box center [453, 322] width 732 height 11
click at [810, 323] on div at bounding box center [453, 322] width 732 height 11
click at [763, 335] on div "hi chat drag_handle drag_handle" at bounding box center [776, 337] width 85 height 13
click at [775, 321] on div at bounding box center [453, 322] width 732 height 11
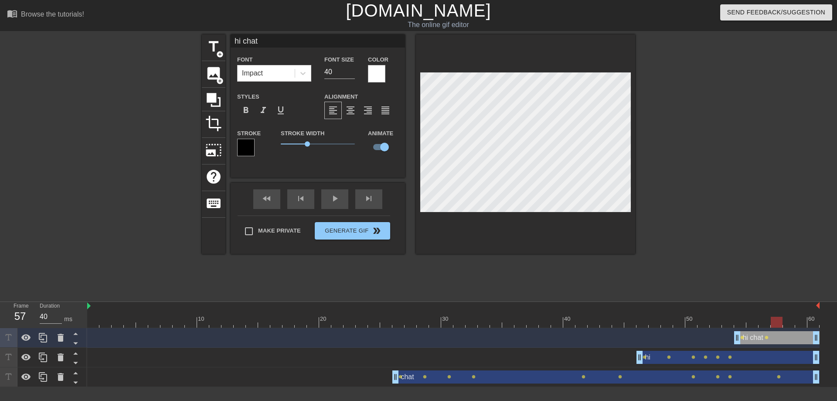
click at [736, 360] on div "hi drag_handle drag_handle" at bounding box center [728, 357] width 183 height 13
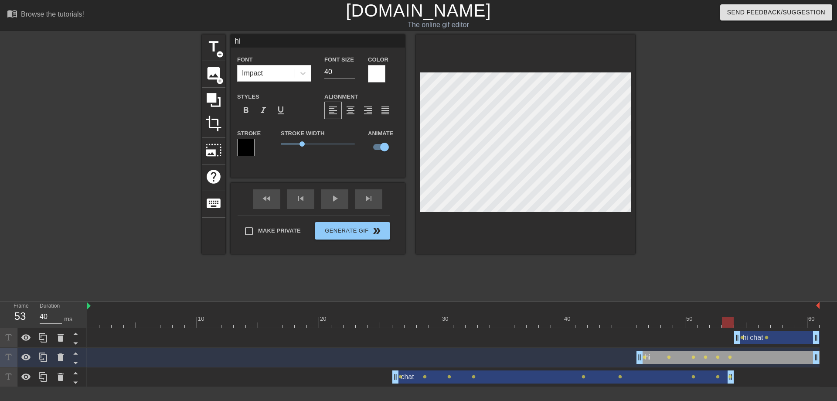
drag, startPoint x: 818, startPoint y: 380, endPoint x: 737, endPoint y: 377, distance: 81.6
click at [737, 377] on div "chat drag_handle drag_handle lens lens lens lens lens lens lens lens lens" at bounding box center [453, 376] width 732 height 13
drag, startPoint x: 818, startPoint y: 359, endPoint x: 730, endPoint y: 359, distance: 87.6
click at [730, 359] on div "hi drag_handle drag_handle" at bounding box center [686, 357] width 98 height 13
click at [788, 337] on div "hi chat drag_handle drag_handle" at bounding box center [776, 337] width 85 height 13
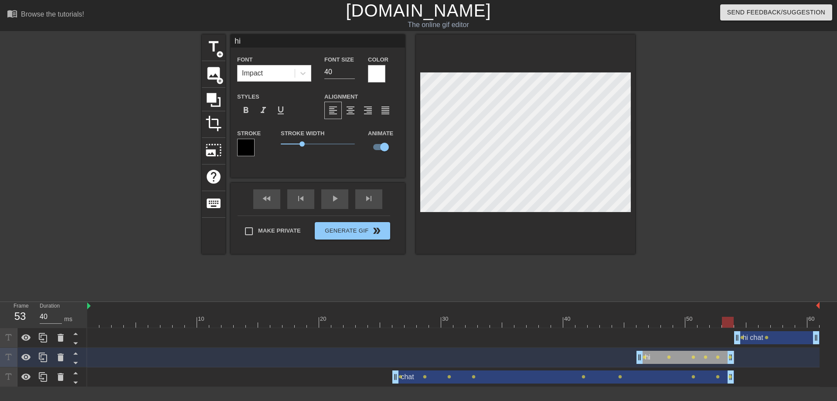
type input "hi chat"
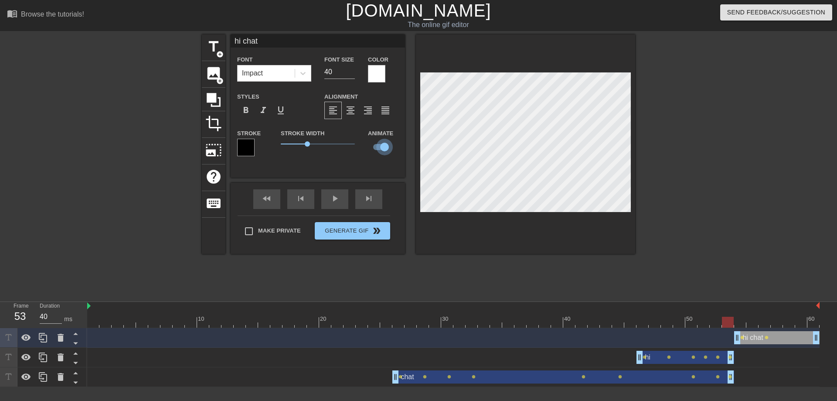
click at [386, 142] on input "checkbox" at bounding box center [385, 147] width 50 height 17
click at [351, 139] on input "checkbox" at bounding box center [376, 147] width 50 height 17
click at [360, 139] on input "checkbox" at bounding box center [385, 147] width 50 height 17
checkbox input "false"
click at [306, 346] on div "hi chat drag_handle drag_handle" at bounding box center [453, 338] width 732 height 20
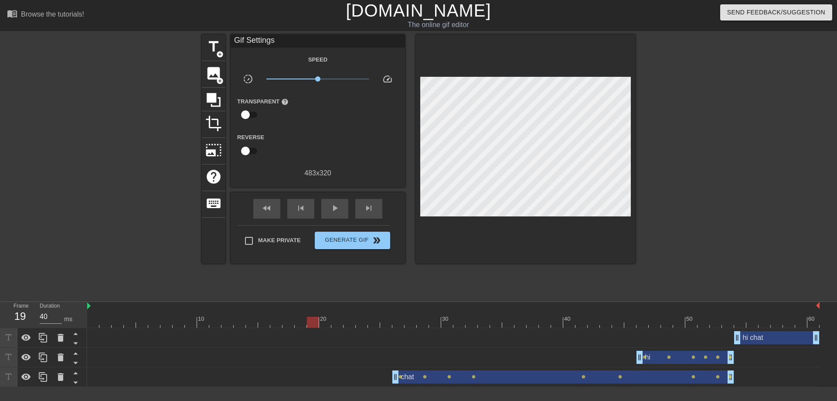
click at [775, 338] on div "hi chat drag_handle drag_handle" at bounding box center [776, 337] width 85 height 13
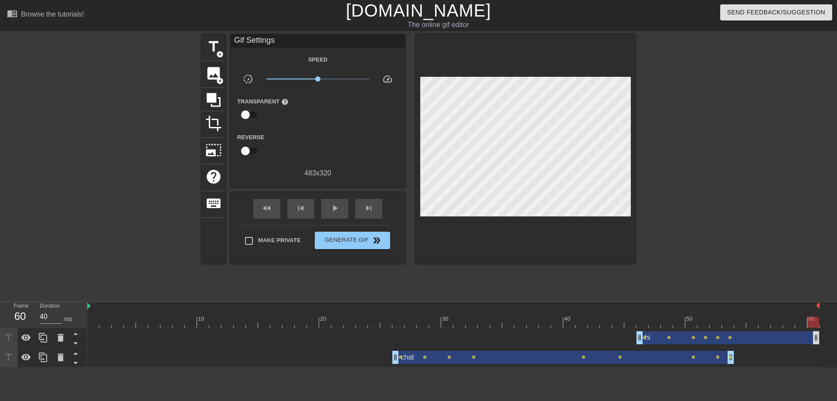
drag, startPoint x: 730, startPoint y: 339, endPoint x: 847, endPoint y: 337, distance: 116.4
drag, startPoint x: 732, startPoint y: 356, endPoint x: 759, endPoint y: 356, distance: 27.9
click at [759, 356] on div "chat drag_handle drag_handle lens lens lens lens lens lens lens lens lens" at bounding box center [453, 357] width 732 height 13
drag, startPoint x: 731, startPoint y: 358, endPoint x: 742, endPoint y: 354, distance: 12.6
click at [804, 354] on div "chat drag_handle drag_handle lens lens lens lens lens lens lens lens lens" at bounding box center [453, 357] width 732 height 13
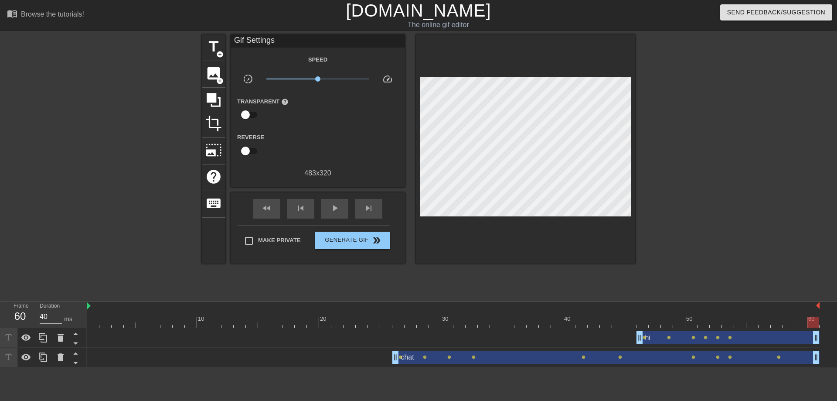
drag, startPoint x: 733, startPoint y: 358, endPoint x: 877, endPoint y: 353, distance: 143.5
click at [727, 321] on div at bounding box center [453, 322] width 732 height 11
click at [712, 320] on div at bounding box center [453, 322] width 732 height 11
click at [698, 320] on div at bounding box center [453, 322] width 732 height 11
click at [680, 320] on div at bounding box center [453, 322] width 732 height 11
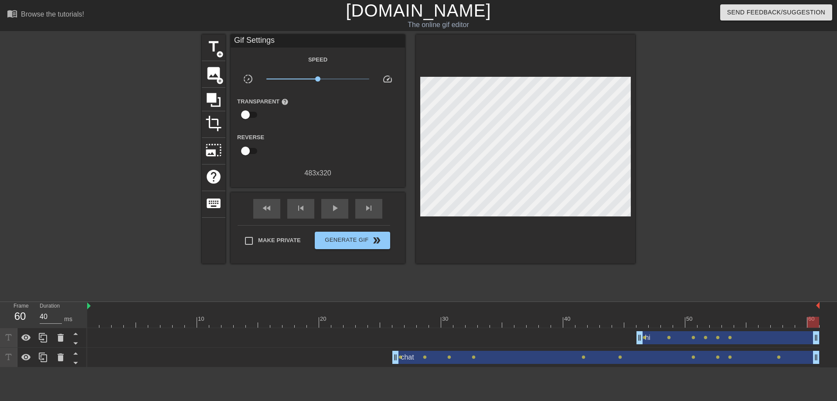
drag, startPoint x: 815, startPoint y: 338, endPoint x: 827, endPoint y: 339, distance: 11.8
click at [827, 339] on div "hi drag_handle drag_handle lens lens lens lens lens lens chat drag_handle drag_…" at bounding box center [462, 347] width 750 height 39
drag, startPoint x: 814, startPoint y: 360, endPoint x: 663, endPoint y: 360, distance: 150.4
click at [663, 360] on div "chat drag_handle drag_handle" at bounding box center [532, 357] width 281 height 13
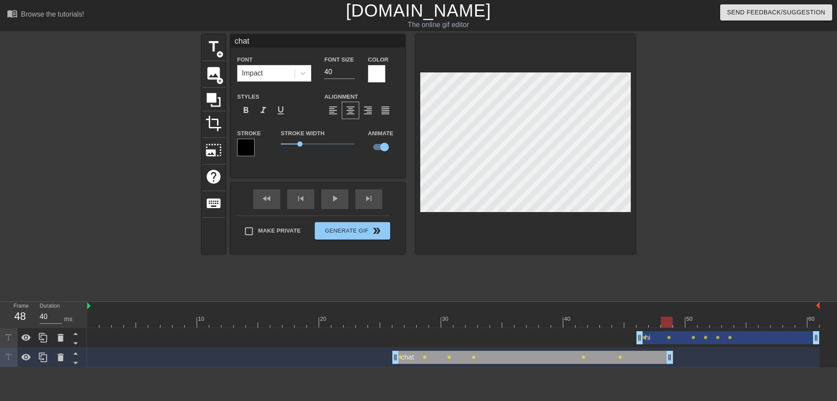
click at [748, 339] on div "hi drag_handle drag_handle" at bounding box center [728, 337] width 183 height 13
type input "hi"
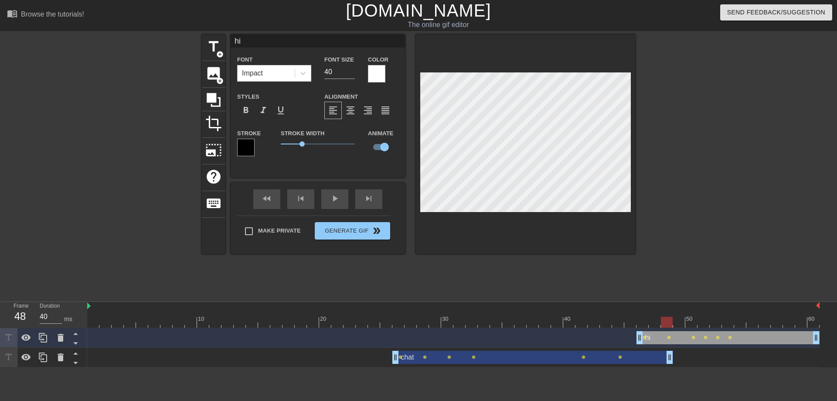
click at [713, 339] on div "hi drag_handle drag_handle" at bounding box center [728, 337] width 183 height 13
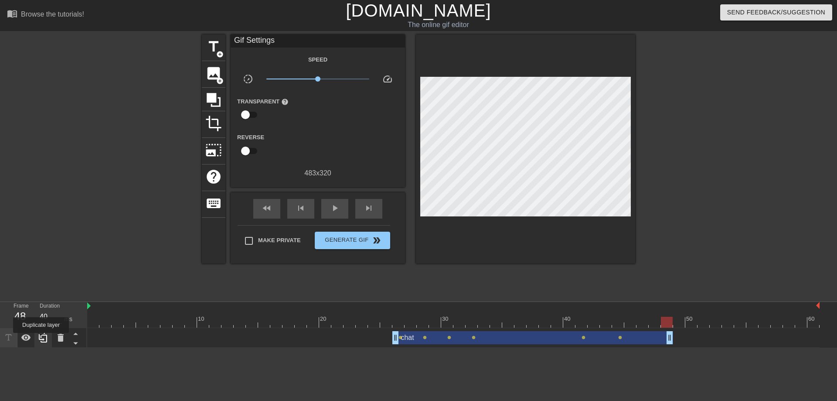
click at [42, 338] on icon at bounding box center [43, 337] width 10 height 10
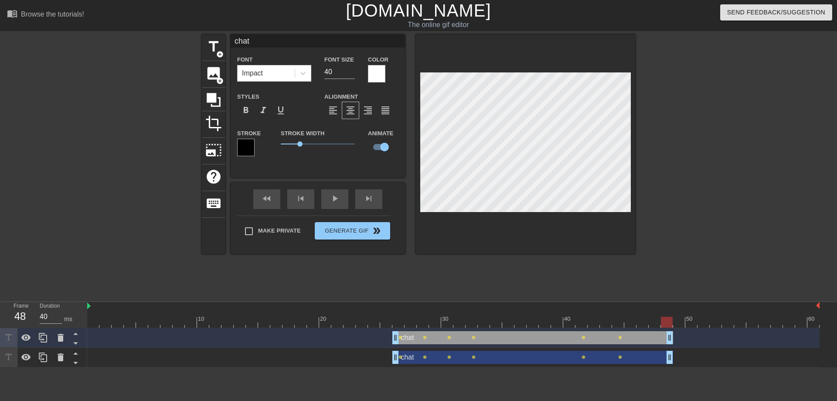
type input "h"
type textarea "h"
type input "hi"
type textarea "hi"
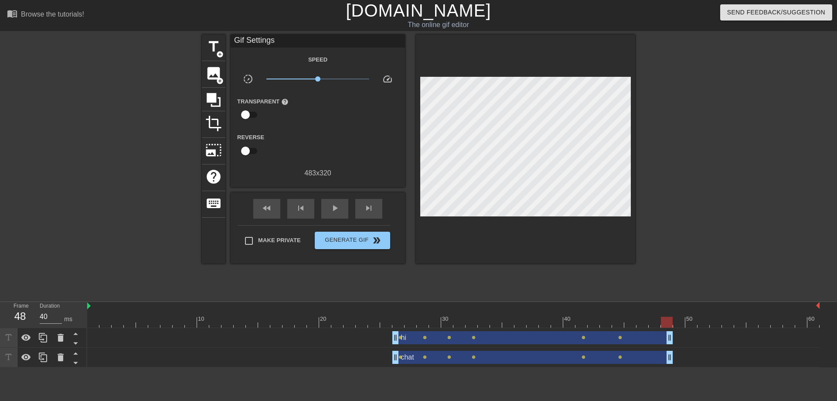
click at [407, 340] on div "hi drag_handle drag_handle" at bounding box center [532, 337] width 281 height 13
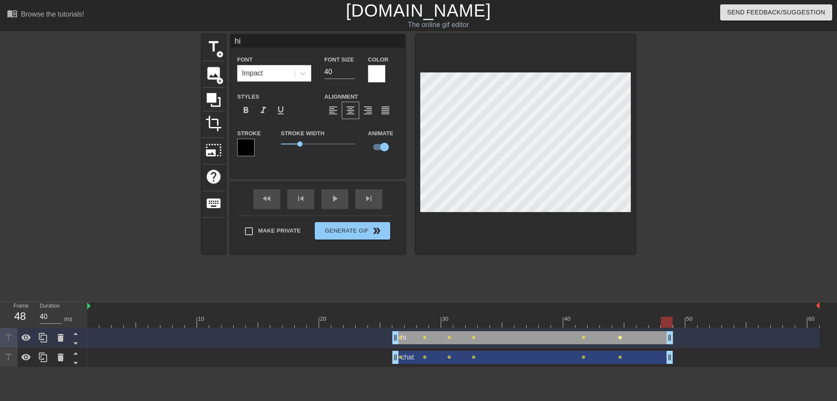
click at [622, 337] on span "lens" at bounding box center [620, 337] width 4 height 4
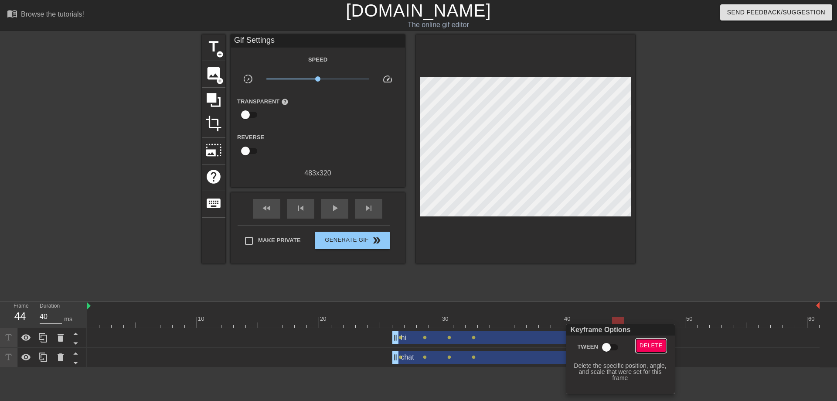
click at [648, 347] on span "Delete" at bounding box center [651, 345] width 23 height 10
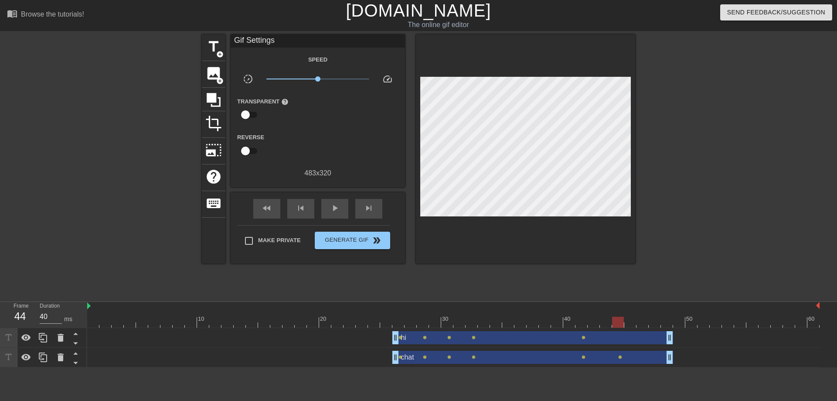
click at [580, 341] on div "hi drag_handle drag_handle" at bounding box center [532, 337] width 281 height 13
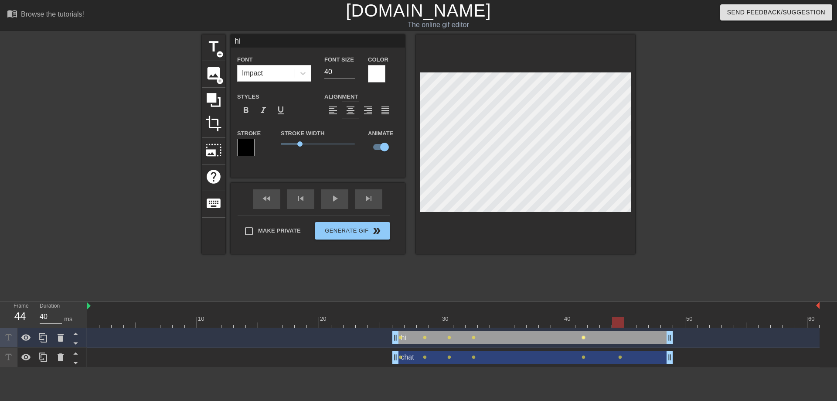
click at [583, 337] on span "lens" at bounding box center [584, 337] width 4 height 4
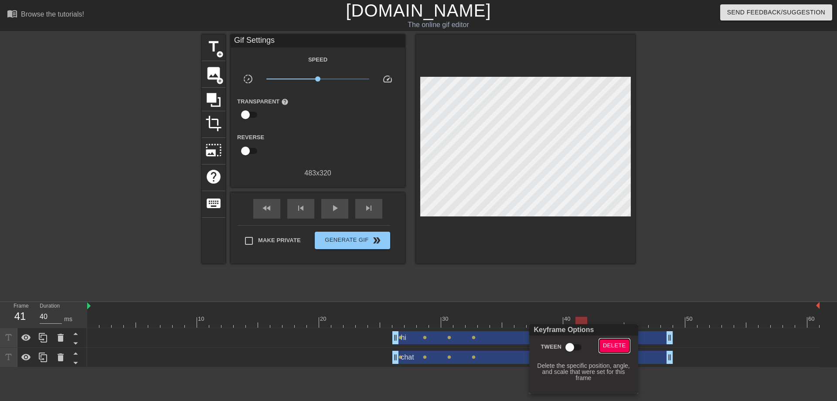
click at [616, 346] on span "Delete" at bounding box center [614, 345] width 23 height 10
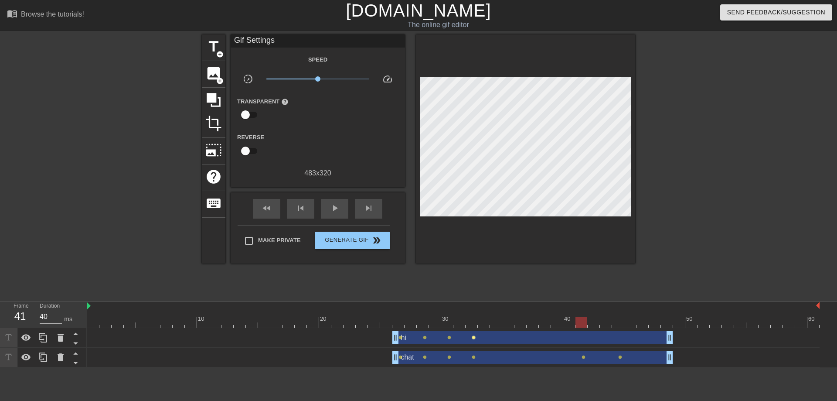
click at [474, 337] on span "lens" at bounding box center [474, 337] width 4 height 4
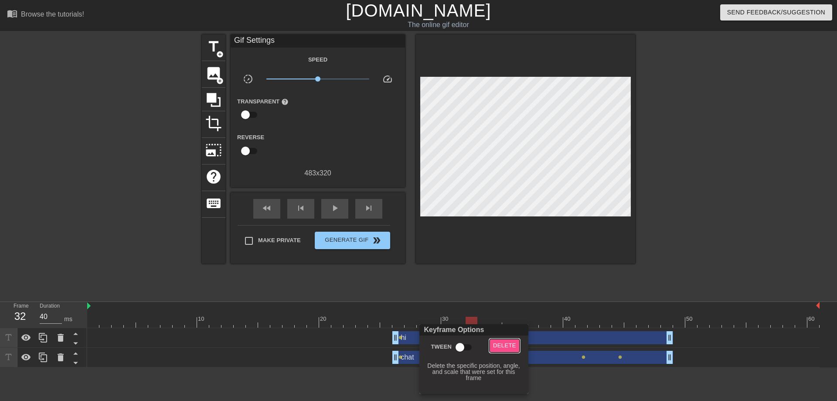
click at [508, 344] on span "Delete" at bounding box center [504, 345] width 23 height 10
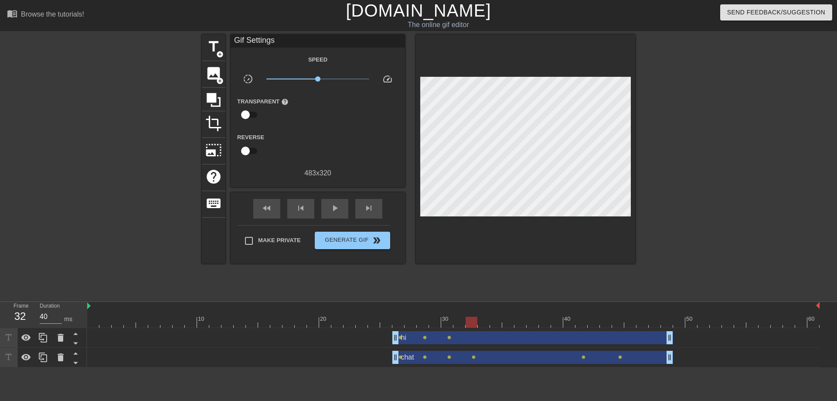
click at [449, 335] on div "hi drag_handle drag_handle" at bounding box center [532, 337] width 281 height 13
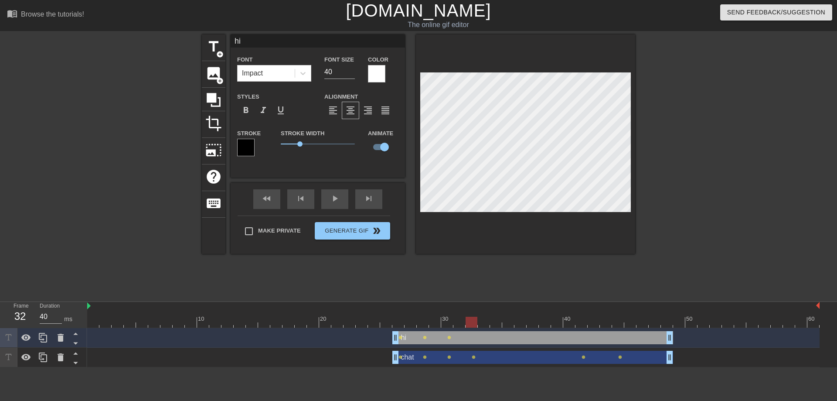
click at [447, 339] on div "hi drag_handle drag_handle" at bounding box center [532, 337] width 281 height 13
click at [448, 339] on span "lens" at bounding box center [449, 337] width 4 height 4
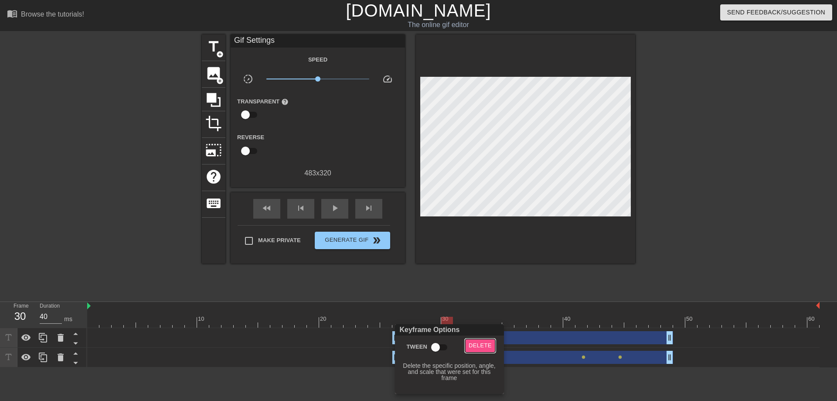
click at [475, 344] on span "Delete" at bounding box center [480, 345] width 23 height 10
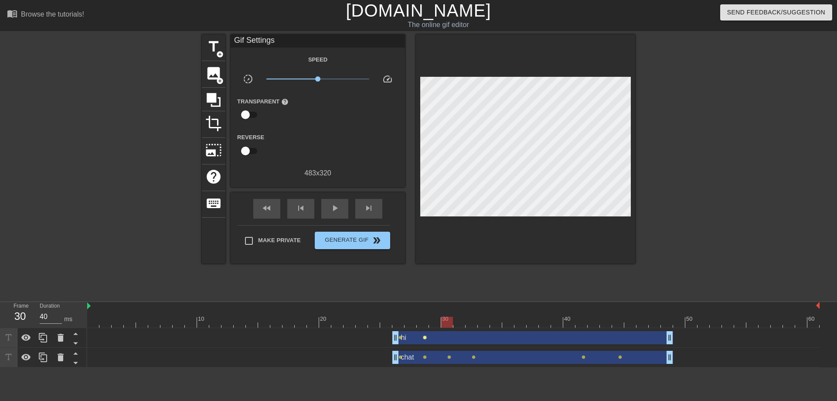
click at [424, 337] on span "lens" at bounding box center [425, 337] width 4 height 4
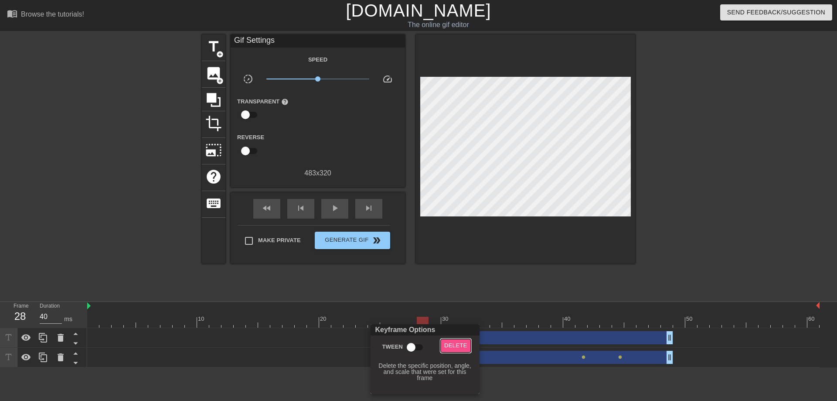
click at [453, 340] on span "Delete" at bounding box center [455, 345] width 23 height 10
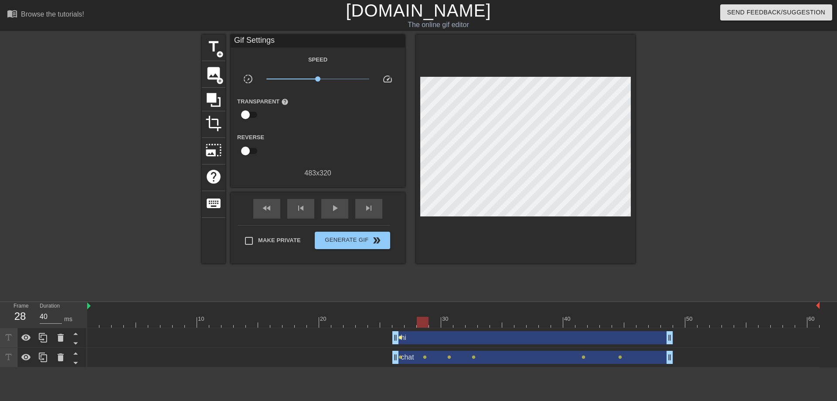
click at [399, 337] on span "lens" at bounding box center [400, 337] width 4 height 4
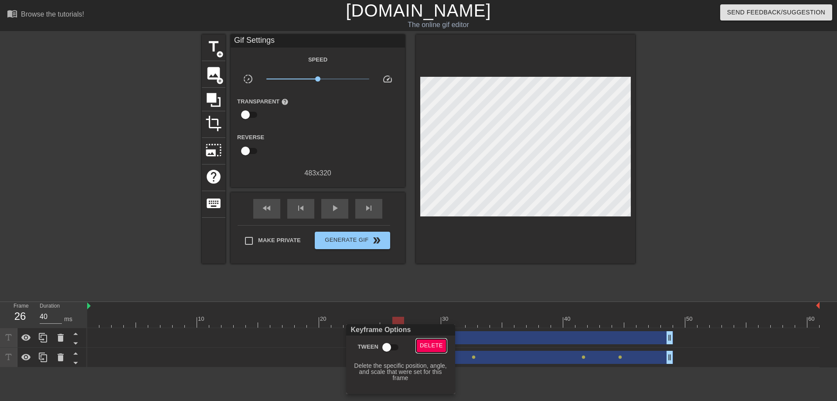
click at [431, 344] on span "Delete" at bounding box center [431, 345] width 23 height 10
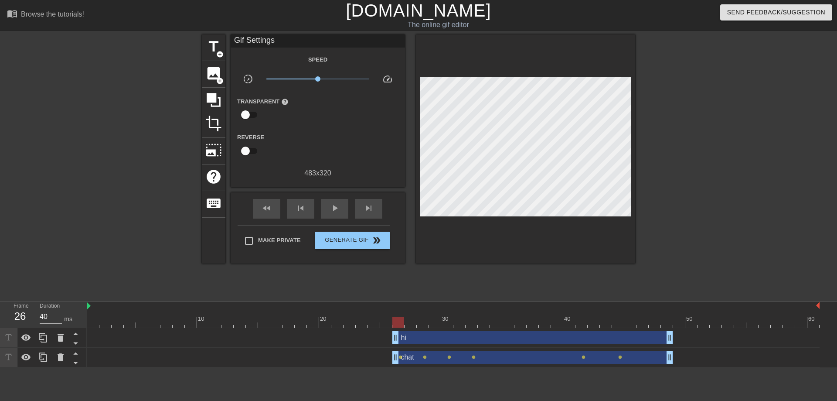
click at [473, 340] on div "hi drag_handle drag_handle" at bounding box center [532, 337] width 281 height 13
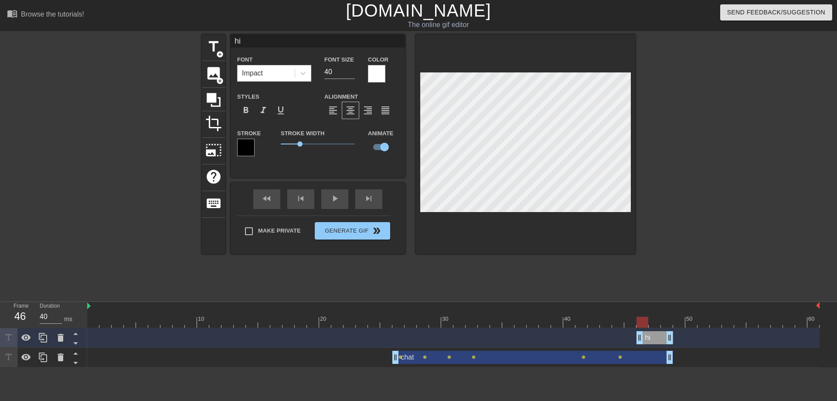
drag, startPoint x: 395, startPoint y: 334, endPoint x: 643, endPoint y: 333, distance: 247.6
click at [643, 333] on div "hi drag_handle drag_handle" at bounding box center [655, 337] width 37 height 13
drag, startPoint x: 667, startPoint y: 337, endPoint x: 830, endPoint y: 338, distance: 162.6
click at [830, 338] on div "hi drag_handle drag_handle lens lens lens lens chat drag_handle drag_handle len…" at bounding box center [462, 347] width 750 height 39
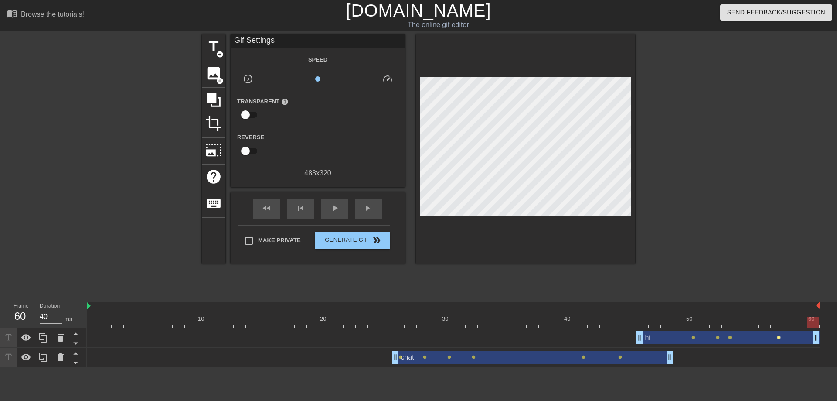
click at [779, 338] on span "lens" at bounding box center [779, 337] width 4 height 4
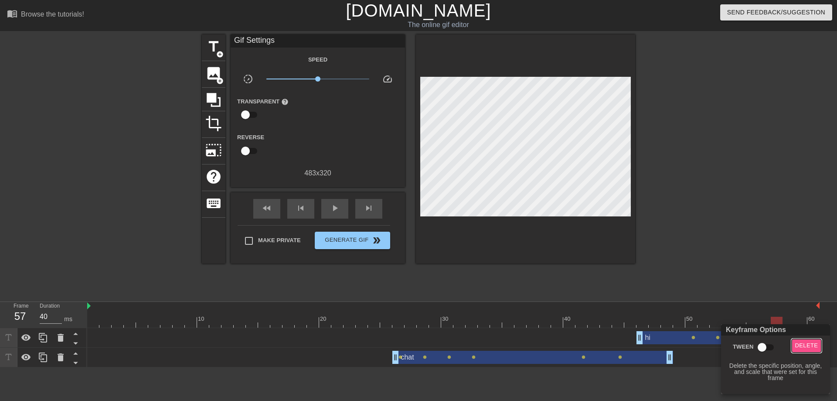
click at [810, 347] on span "Delete" at bounding box center [806, 345] width 23 height 10
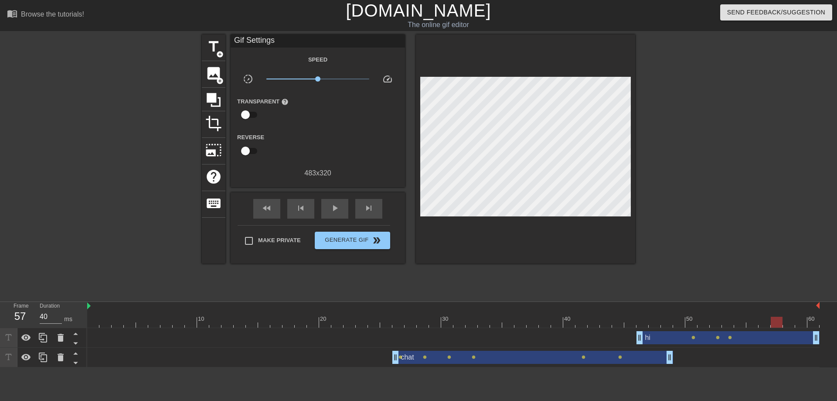
click at [732, 339] on div "hi drag_handle drag_handle" at bounding box center [728, 337] width 183 height 13
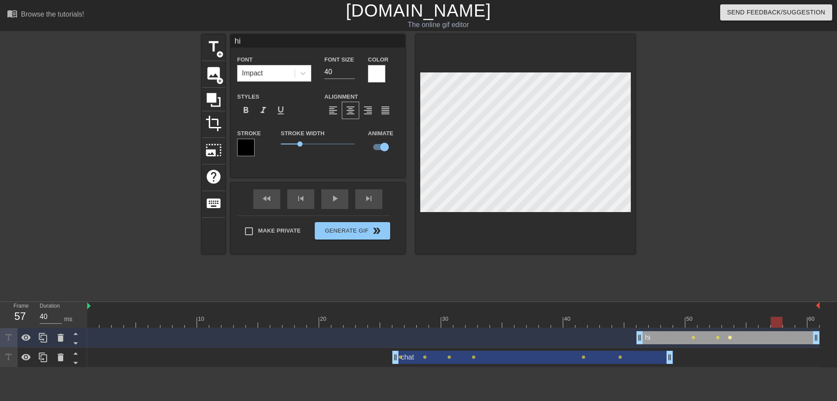
click at [729, 337] on span "lens" at bounding box center [730, 337] width 4 height 4
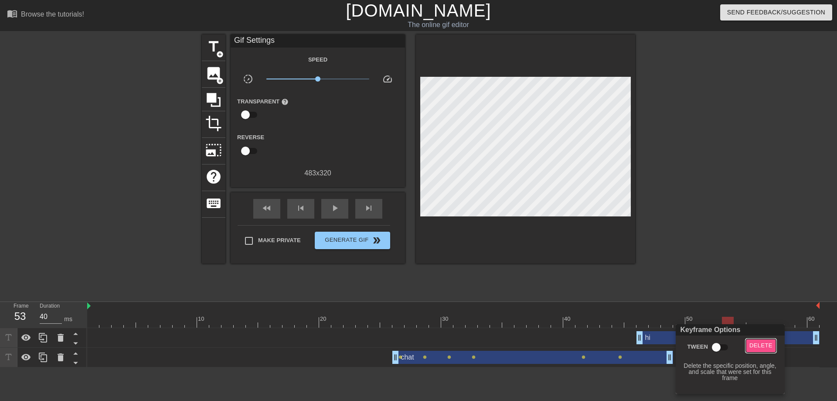
click at [758, 343] on span "Delete" at bounding box center [760, 345] width 23 height 10
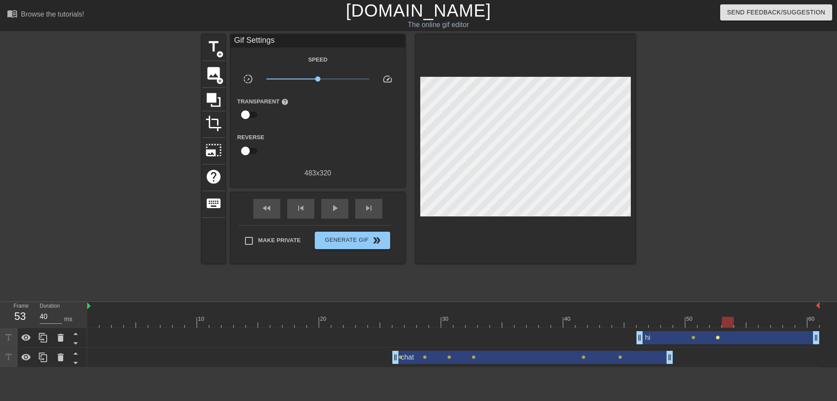
click at [718, 337] on span "lens" at bounding box center [718, 337] width 4 height 4
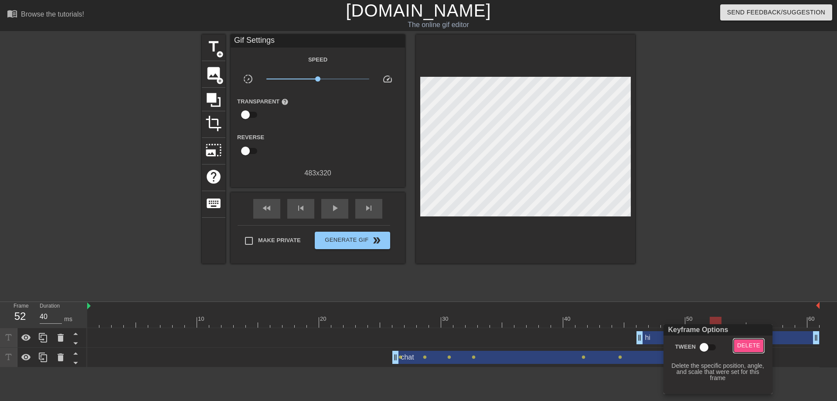
click at [752, 347] on span "Delete" at bounding box center [748, 345] width 23 height 10
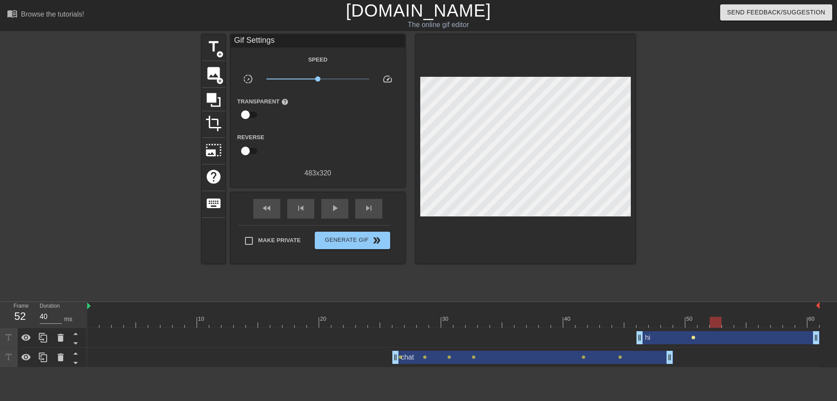
click at [694, 337] on span "lens" at bounding box center [693, 337] width 4 height 4
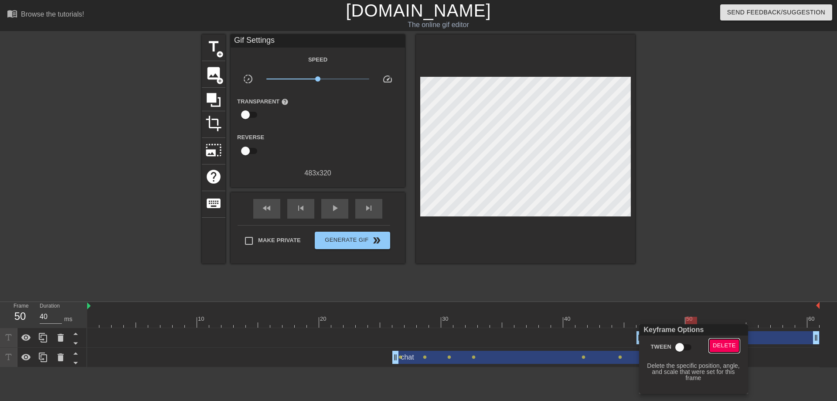
click at [717, 341] on span "Delete" at bounding box center [724, 345] width 23 height 10
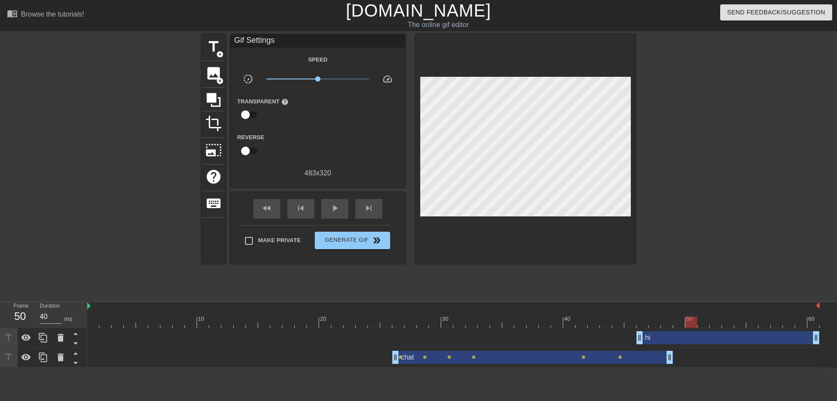
click at [671, 338] on div "hi drag_handle drag_handle" at bounding box center [728, 337] width 183 height 13
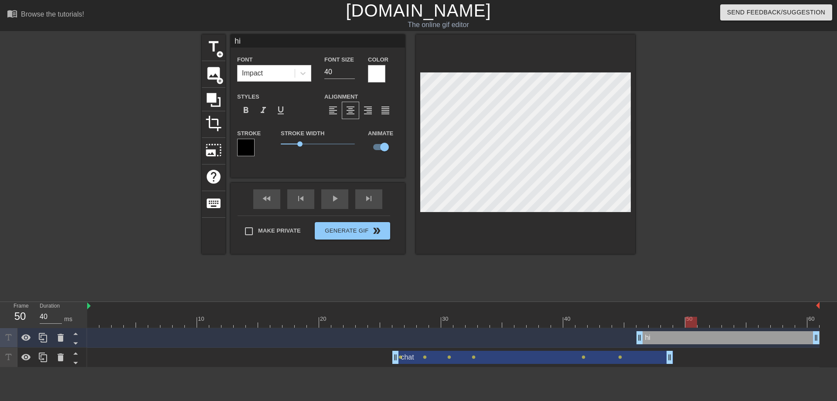
click at [636, 318] on div at bounding box center [453, 322] width 732 height 11
click at [640, 318] on div at bounding box center [453, 322] width 732 height 11
click at [653, 320] on div at bounding box center [453, 322] width 732 height 11
click at [664, 320] on div at bounding box center [453, 322] width 732 height 11
click at [679, 322] on div at bounding box center [453, 322] width 732 height 11
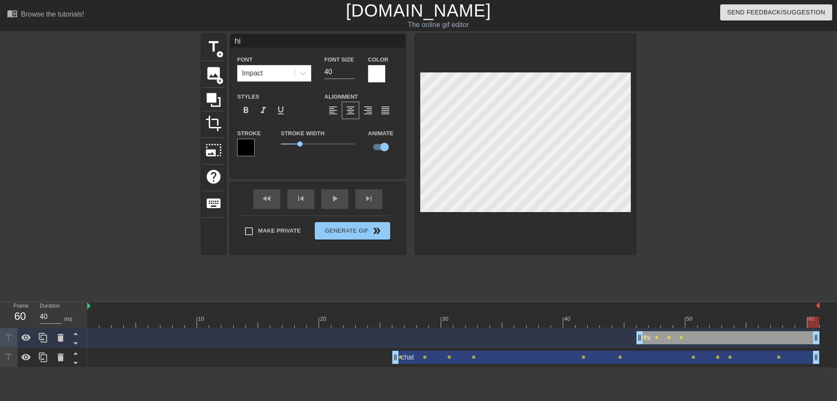
drag, startPoint x: 668, startPoint y: 359, endPoint x: 832, endPoint y: 355, distance: 164.0
click at [832, 355] on div "hi drag_handle drag_handle lens lens lens lens chat drag_handle drag_handle len…" at bounding box center [462, 347] width 750 height 39
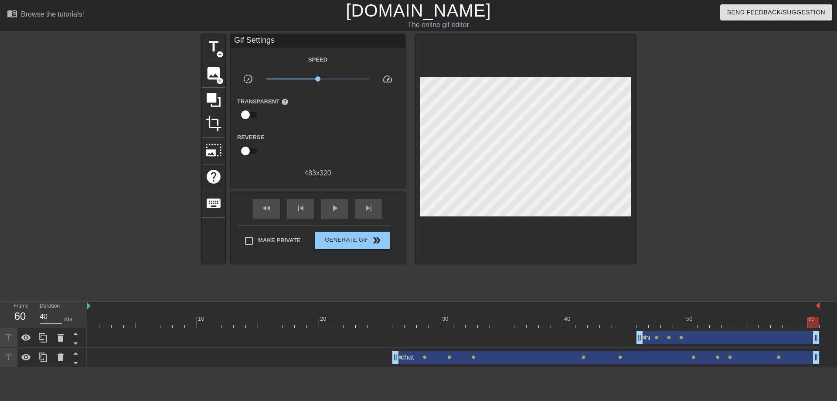
click at [692, 361] on div "chat drag_handle drag_handle" at bounding box center [605, 357] width 427 height 13
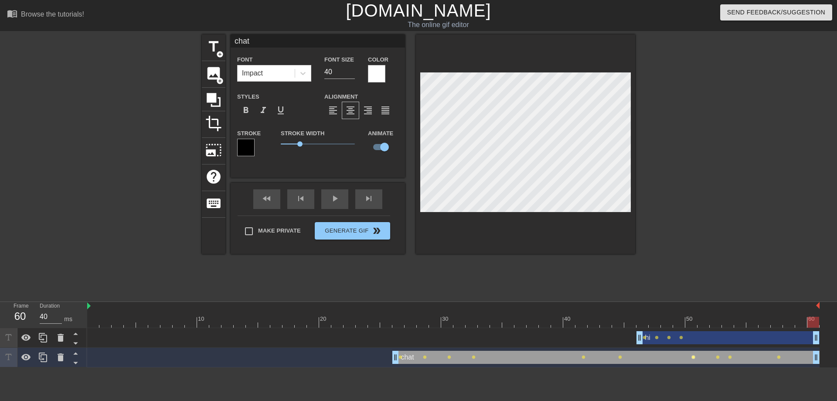
click at [693, 357] on span "lens" at bounding box center [693, 357] width 4 height 4
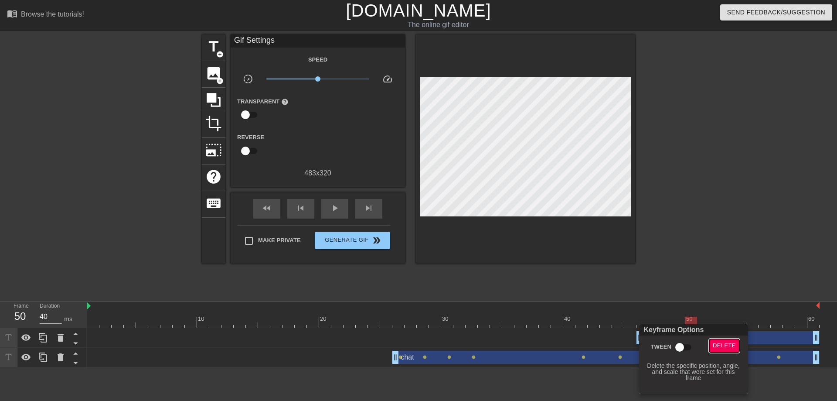
click at [724, 349] on span "Delete" at bounding box center [724, 345] width 23 height 10
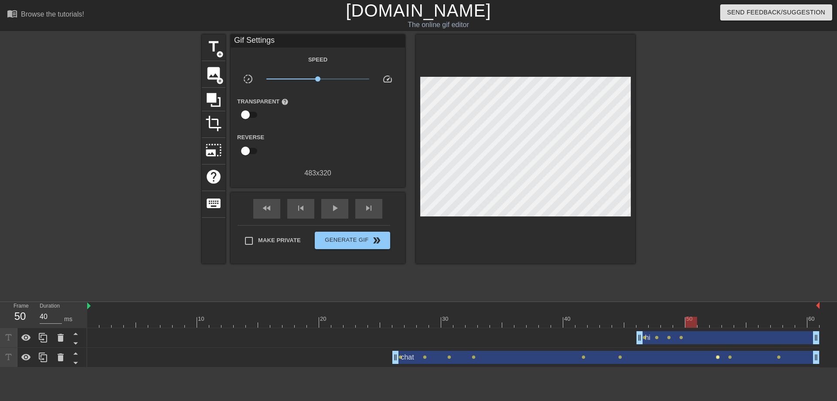
click at [718, 356] on span "lens" at bounding box center [718, 357] width 4 height 4
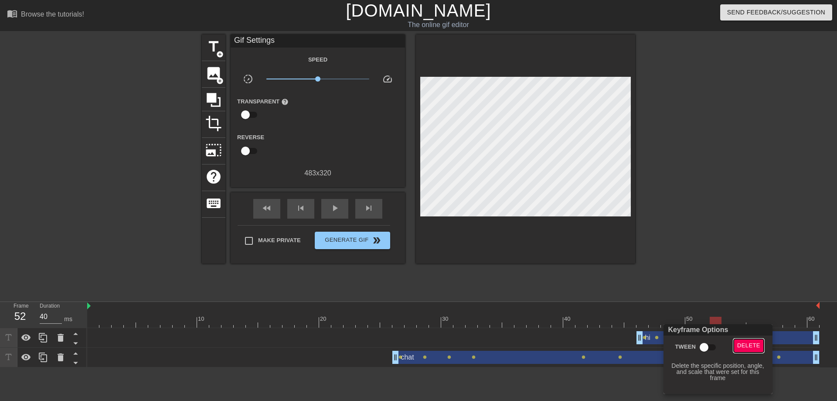
click at [746, 343] on span "Delete" at bounding box center [748, 345] width 23 height 10
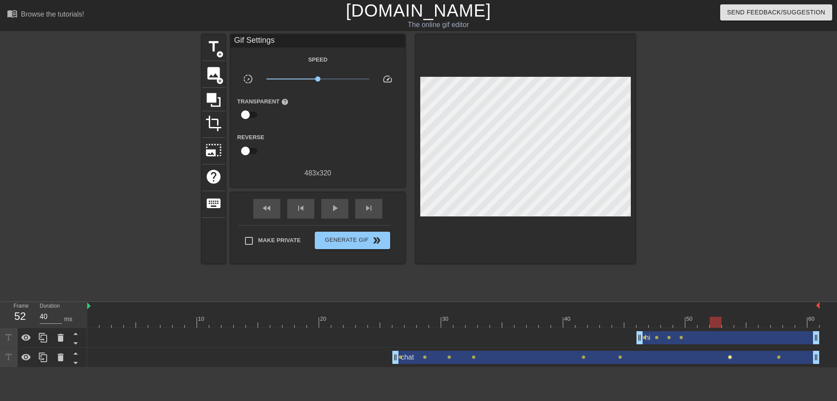
click at [730, 357] on span "lens" at bounding box center [730, 357] width 4 height 4
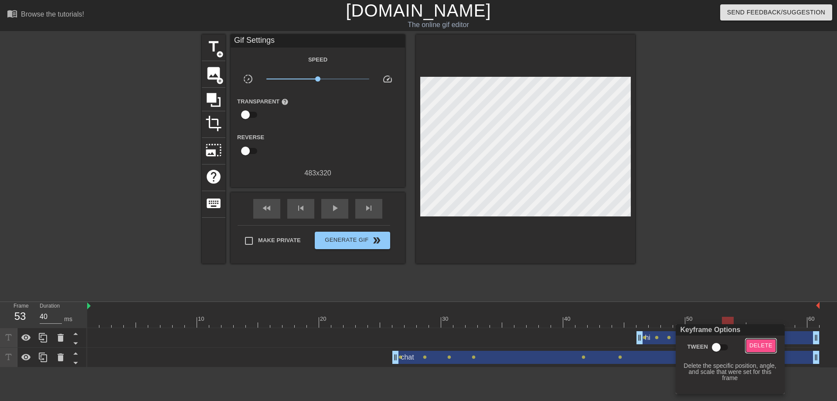
click at [753, 347] on span "Delete" at bounding box center [760, 345] width 23 height 10
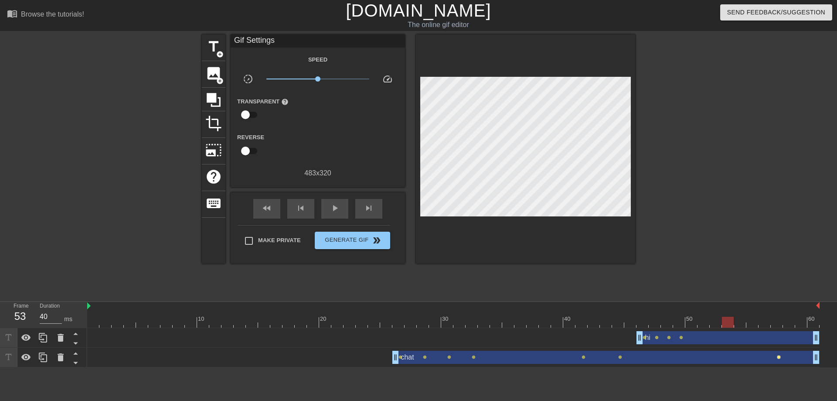
click at [779, 356] on span "lens" at bounding box center [779, 357] width 4 height 4
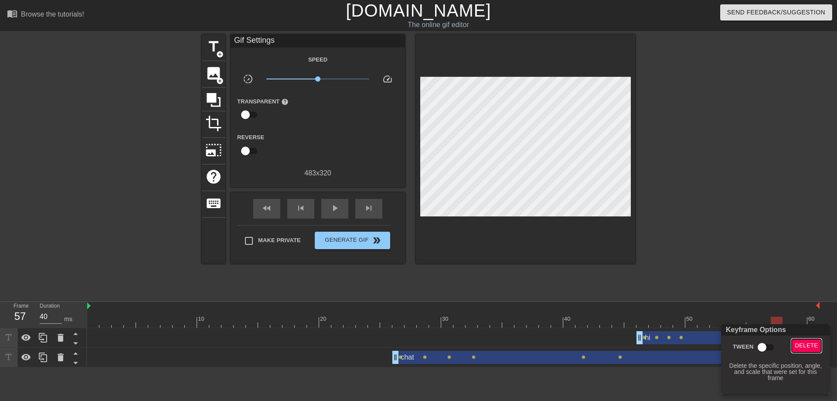
click at [803, 343] on span "Delete" at bounding box center [806, 345] width 23 height 10
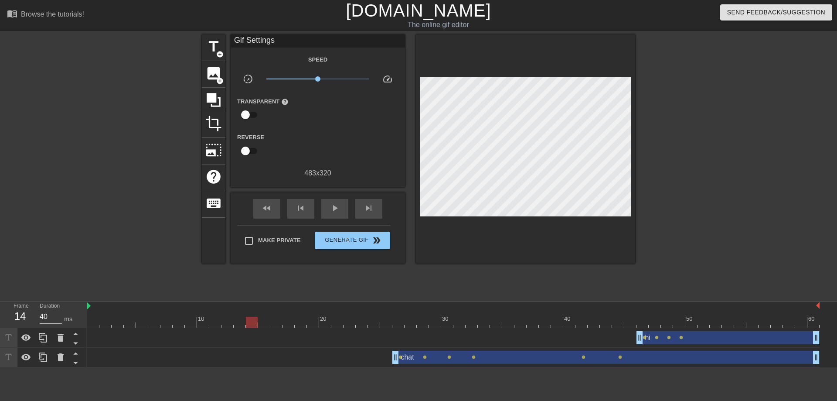
click at [743, 338] on div "hi drag_handle drag_handle" at bounding box center [728, 337] width 183 height 13
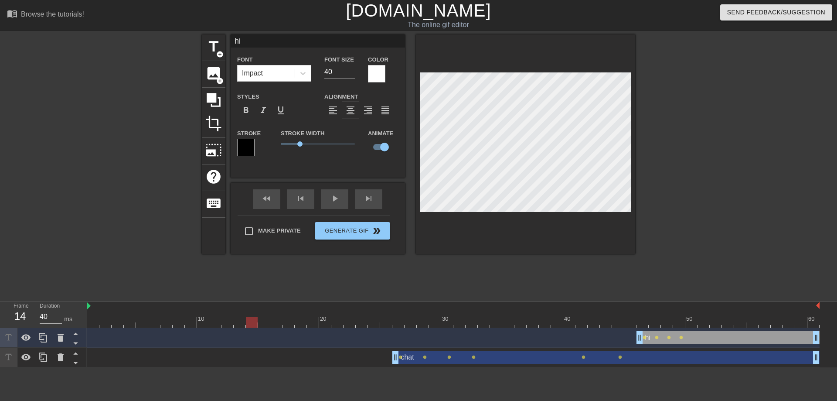
click at [643, 316] on div at bounding box center [643, 315] width 12 height 11
click at [673, 319] on div at bounding box center [453, 322] width 732 height 11
click at [688, 319] on div at bounding box center [453, 322] width 732 height 11
click at [705, 323] on div at bounding box center [453, 322] width 732 height 11
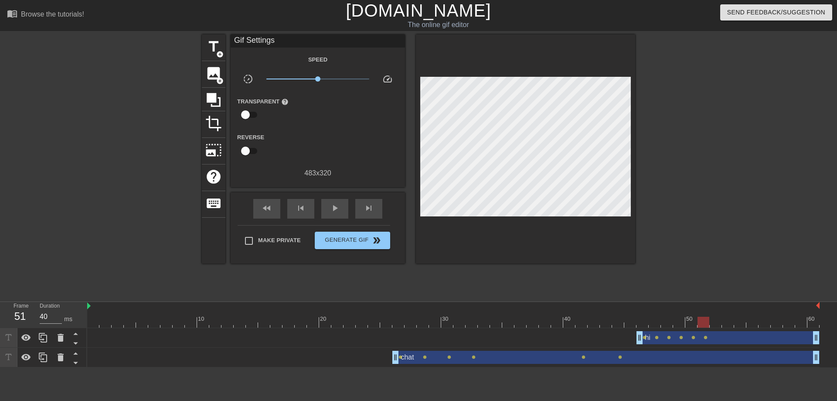
click at [682, 153] on div at bounding box center [711, 165] width 131 height 262
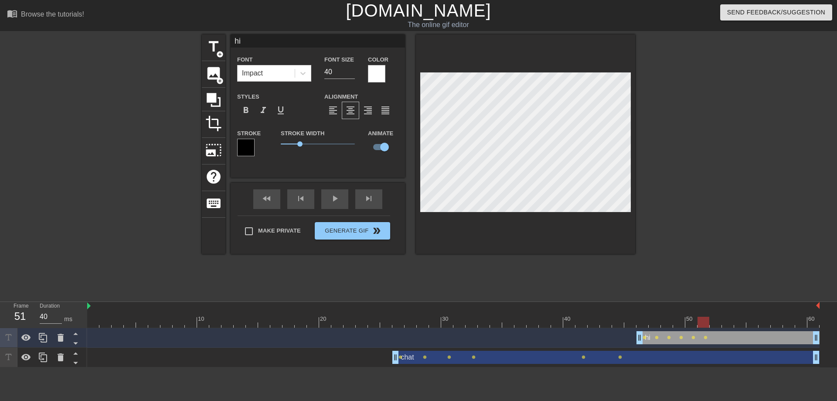
click at [742, 159] on div at bounding box center [711, 165] width 131 height 262
click at [684, 160] on div at bounding box center [711, 165] width 131 height 262
click at [695, 148] on div at bounding box center [711, 165] width 131 height 262
click at [656, 169] on div at bounding box center [711, 165] width 131 height 262
drag, startPoint x: 297, startPoint y: 146, endPoint x: 412, endPoint y: 153, distance: 114.9
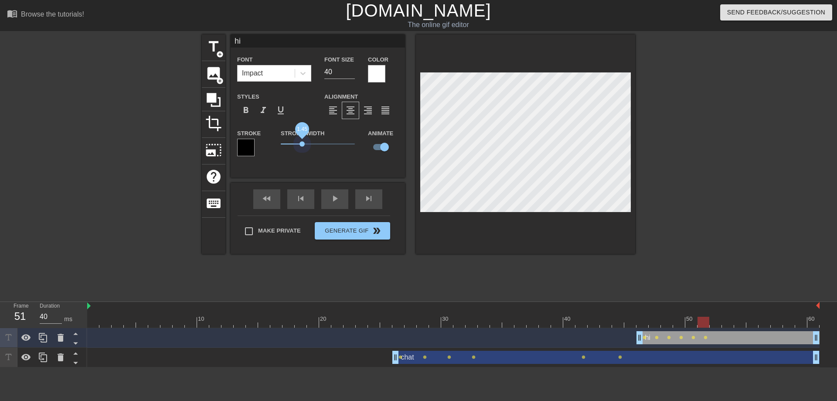
click at [302, 146] on span "1.45" at bounding box center [302, 143] width 5 height 5
click at [674, 108] on div at bounding box center [711, 165] width 131 height 262
click at [245, 109] on span "format_bold" at bounding box center [246, 110] width 10 height 10
click at [726, 117] on div at bounding box center [711, 165] width 131 height 262
click at [725, 157] on div at bounding box center [711, 165] width 131 height 262
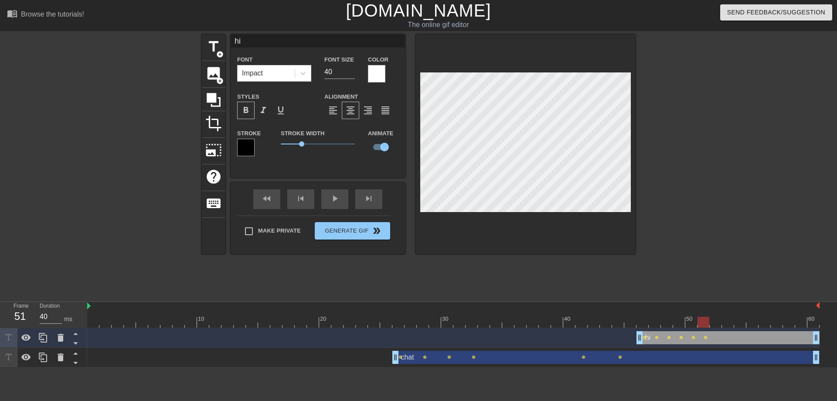
click at [637, 157] on div "title add_circle image add_circle crop photo_size_select_large help keyboard hi…" at bounding box center [418, 165] width 837 height 262
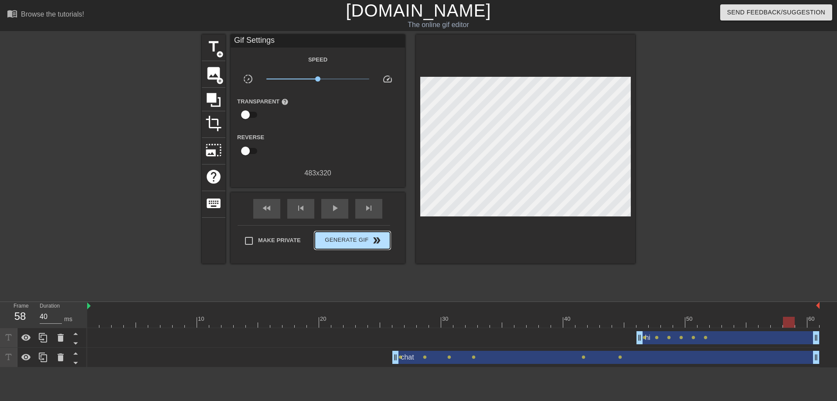
click at [366, 238] on span "Generate Gif double_arrow" at bounding box center [352, 240] width 68 height 10
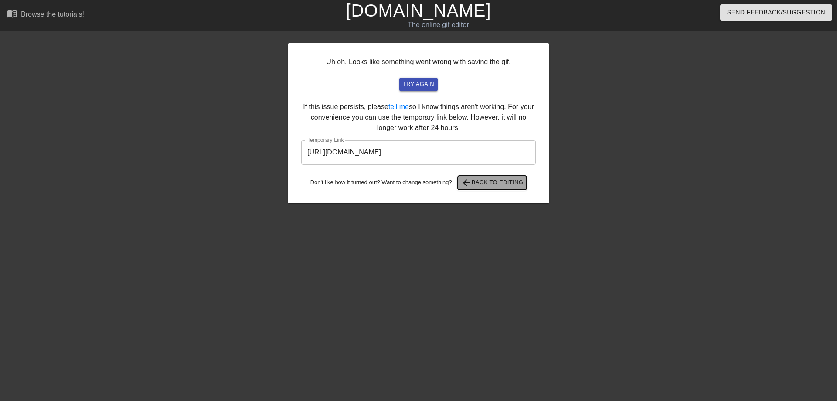
click at [504, 178] on span "arrow_back Back to Editing" at bounding box center [492, 182] width 62 height 10
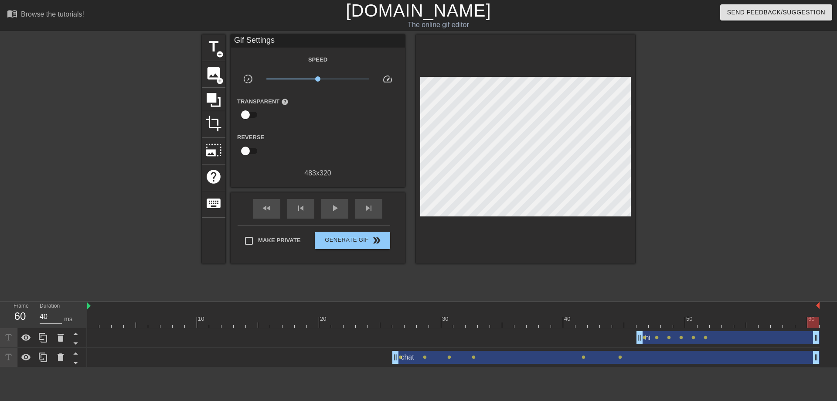
click at [813, 325] on div at bounding box center [813, 322] width 12 height 11
drag, startPoint x: 816, startPoint y: 336, endPoint x: 797, endPoint y: 355, distance: 26.8
click at [729, 336] on div "hi drag_handle drag_handle" at bounding box center [686, 337] width 98 height 13
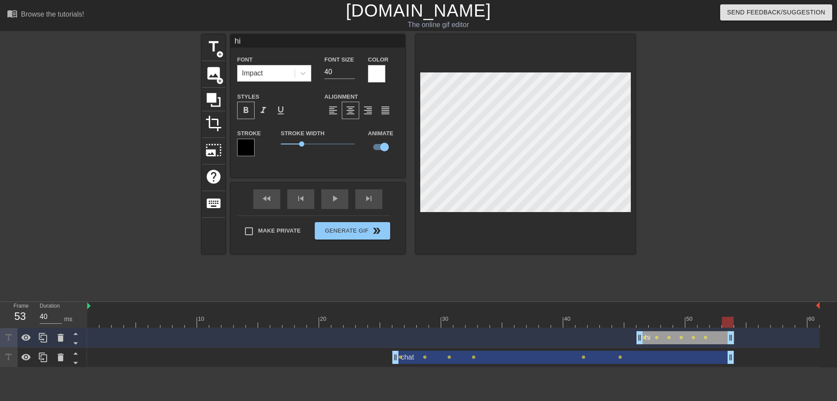
drag, startPoint x: 815, startPoint y: 361, endPoint x: 735, endPoint y: 360, distance: 80.2
click at [735, 360] on div "chat drag_handle drag_handle lens lens lens lens lens lens" at bounding box center [453, 357] width 732 height 13
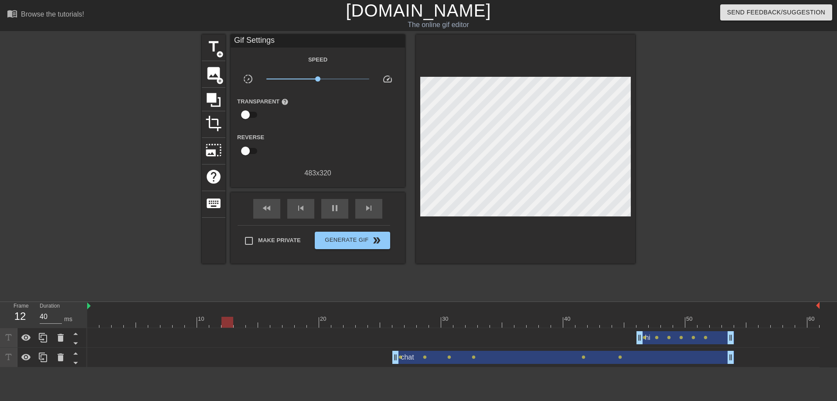
click at [747, 143] on div at bounding box center [711, 165] width 131 height 262
click at [718, 322] on div at bounding box center [453, 322] width 732 height 11
click at [704, 322] on div at bounding box center [453, 322] width 732 height 11
click at [717, 320] on div at bounding box center [453, 322] width 732 height 11
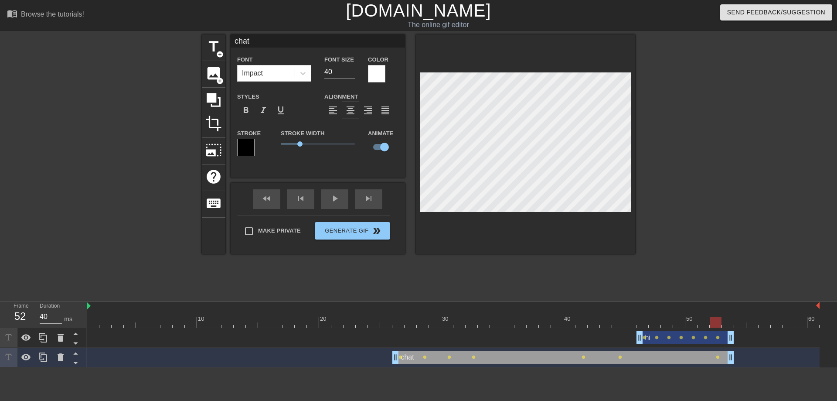
type input "hi"
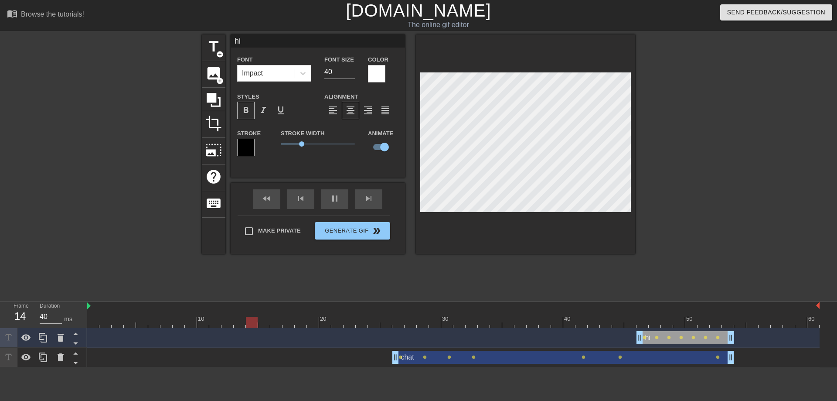
click at [685, 174] on div at bounding box center [711, 165] width 131 height 262
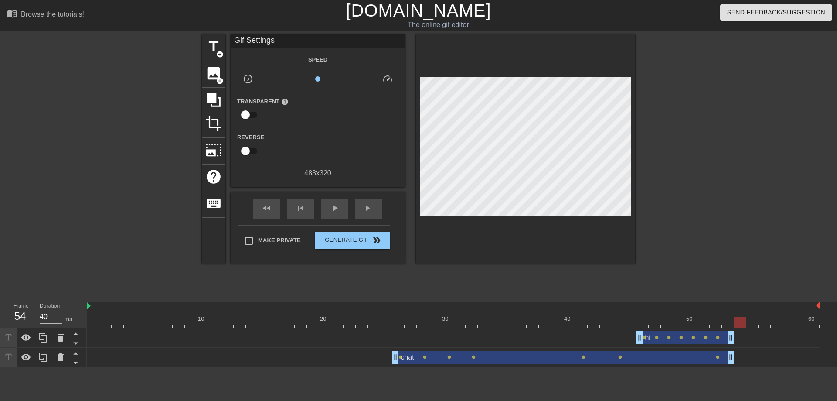
click at [727, 320] on div at bounding box center [453, 322] width 732 height 11
click at [715, 320] on div at bounding box center [453, 322] width 732 height 11
click at [702, 320] on div at bounding box center [453, 322] width 732 height 11
click at [696, 321] on div at bounding box center [453, 322] width 732 height 11
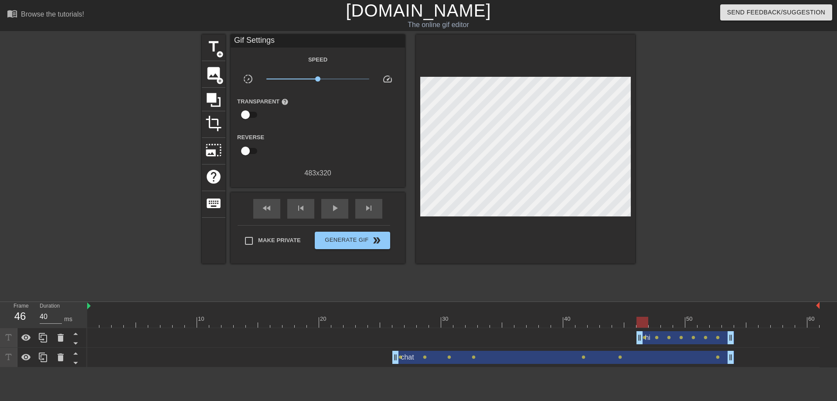
click at [643, 320] on div at bounding box center [453, 322] width 732 height 11
click at [644, 320] on div at bounding box center [453, 322] width 732 height 11
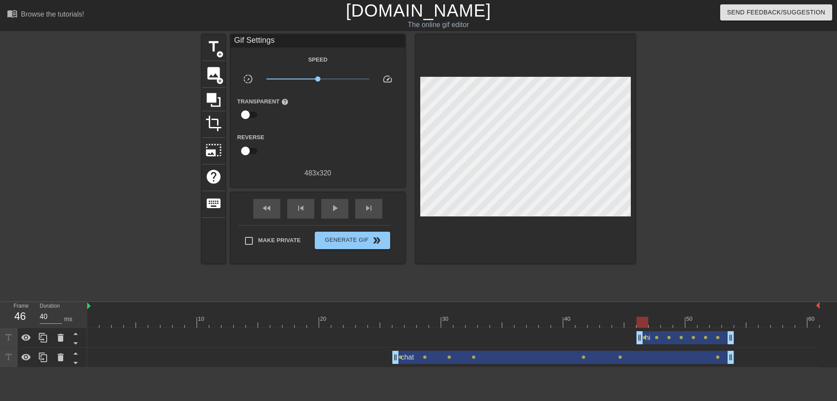
click at [644, 320] on div at bounding box center [453, 322] width 732 height 11
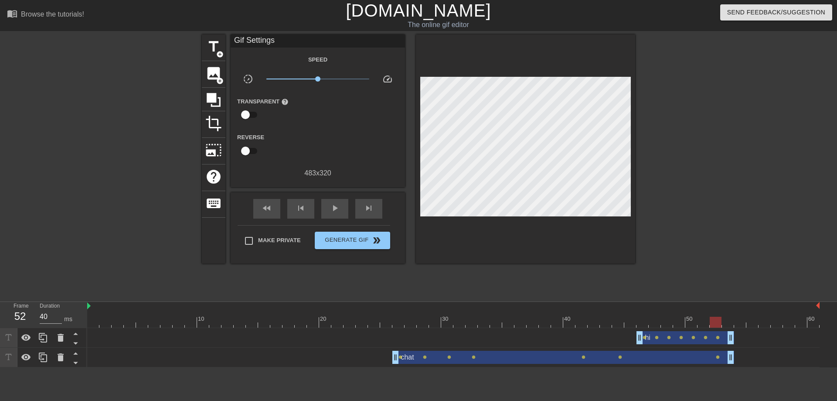
click at [715, 322] on div at bounding box center [453, 322] width 732 height 11
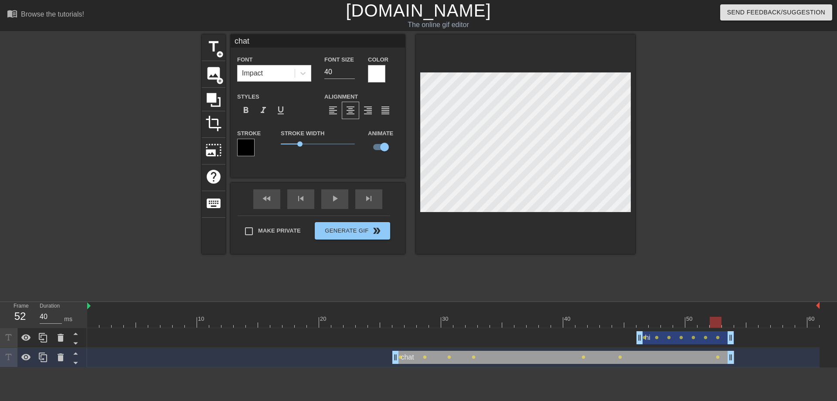
type input "hi"
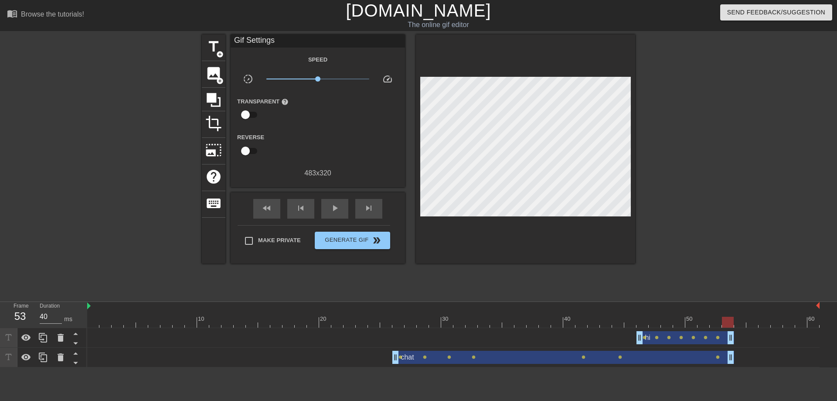
click at [727, 323] on div at bounding box center [453, 322] width 732 height 11
drag, startPoint x: 732, startPoint y: 339, endPoint x: 722, endPoint y: 340, distance: 9.6
click at [722, 340] on div "hi drag_handle drag_handle lens lens lens lens lens lens lens" at bounding box center [453, 337] width 732 height 13
drag, startPoint x: 731, startPoint y: 358, endPoint x: 723, endPoint y: 358, distance: 7.8
click at [723, 358] on div "chat drag_handle drag_handle lens lens lens lens lens lens lens" at bounding box center [453, 357] width 732 height 13
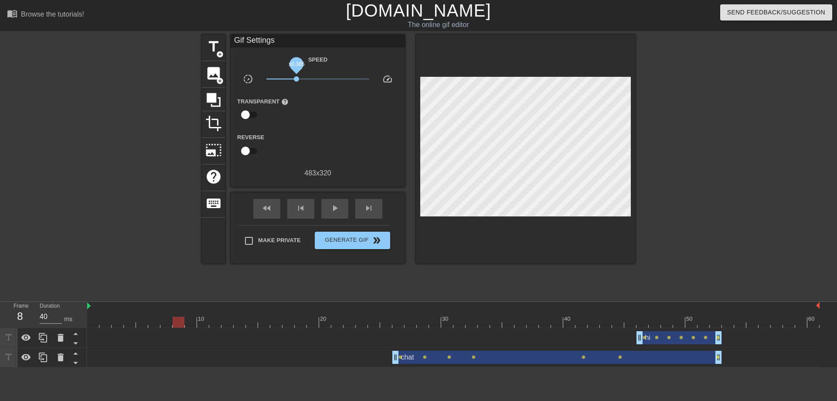
drag, startPoint x: 317, startPoint y: 79, endPoint x: 286, endPoint y: 81, distance: 31.0
click at [294, 81] on span "x0.385" at bounding box center [296, 78] width 5 height 5
drag, startPoint x: 298, startPoint y: 83, endPoint x: 310, endPoint y: 83, distance: 11.8
click at [310, 83] on span "x0.427" at bounding box center [317, 79] width 103 height 10
click at [303, 84] on span "x0.525" at bounding box center [317, 79] width 103 height 10
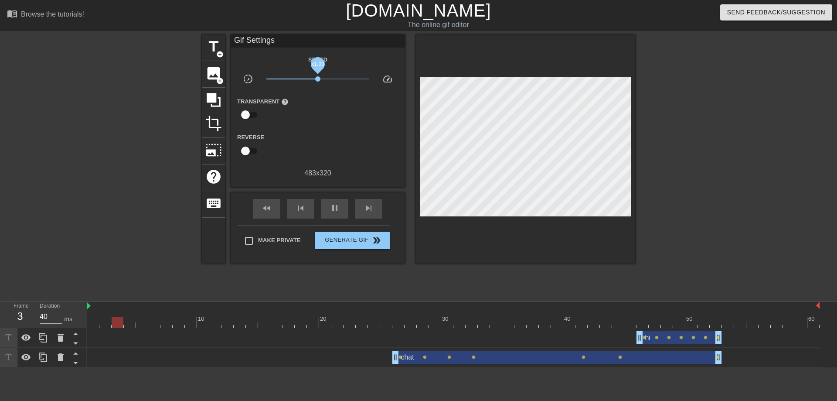
drag, startPoint x: 308, startPoint y: 81, endPoint x: 318, endPoint y: 80, distance: 10.1
click at [318, 80] on span "x1.00" at bounding box center [317, 79] width 103 height 10
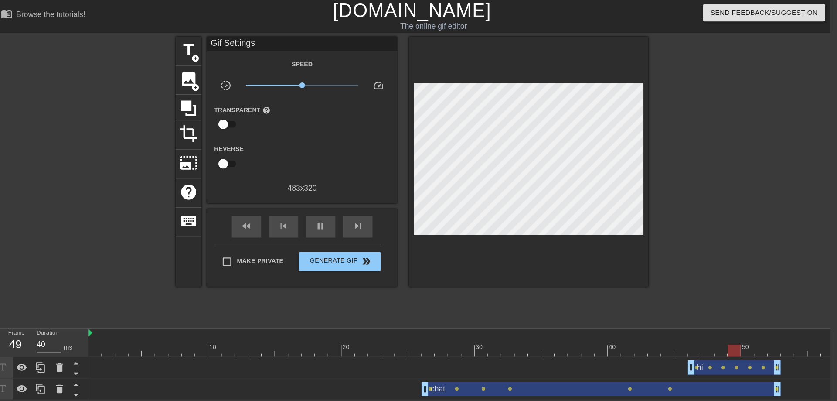
scroll to position [0, 6]
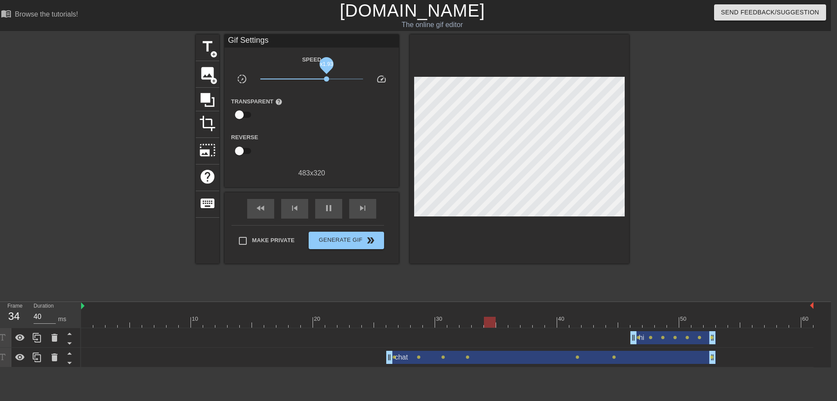
drag, startPoint x: 315, startPoint y: 79, endPoint x: 326, endPoint y: 80, distance: 10.9
click at [326, 80] on span "x1.93" at bounding box center [326, 78] width 5 height 5
drag, startPoint x: 326, startPoint y: 80, endPoint x: 322, endPoint y: 79, distance: 4.4
click at [322, 79] on span "x1.60" at bounding box center [322, 78] width 5 height 5
drag, startPoint x: 322, startPoint y: 79, endPoint x: 313, endPoint y: 79, distance: 8.3
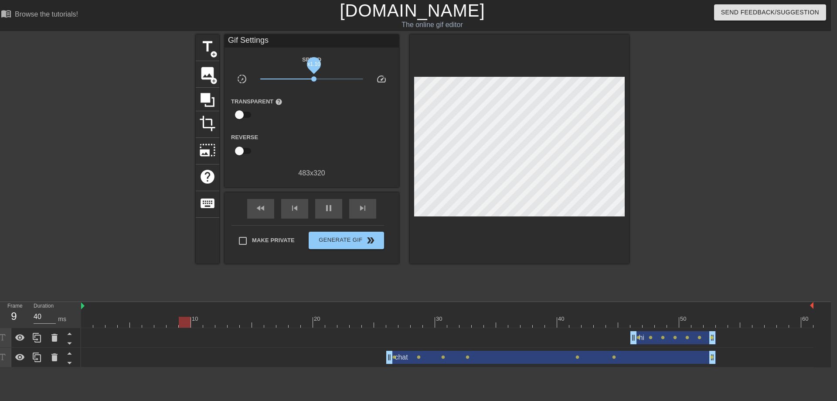
click at [313, 79] on span "x1.10" at bounding box center [313, 78] width 5 height 5
drag, startPoint x: 313, startPoint y: 79, endPoint x: 305, endPoint y: 81, distance: 8.4
click at [305, 81] on span "x0.759" at bounding box center [305, 78] width 5 height 5
click at [312, 80] on span "x1.04" at bounding box center [311, 79] width 103 height 10
click at [208, 98] on icon at bounding box center [208, 100] width 14 height 14
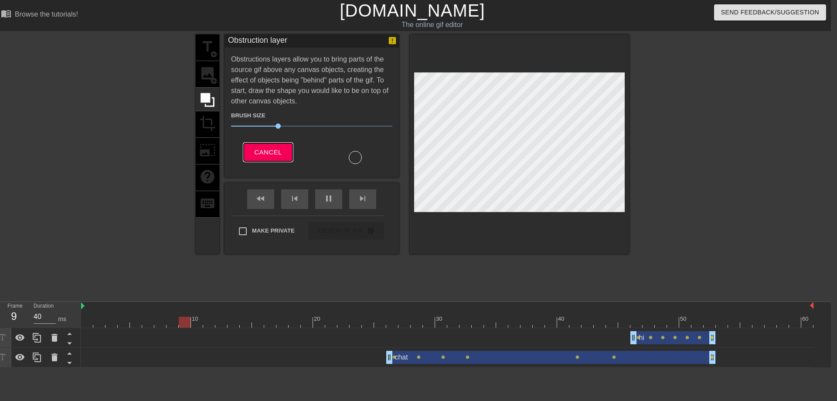
click at [269, 148] on span "Cancel" at bounding box center [267, 151] width 27 height 11
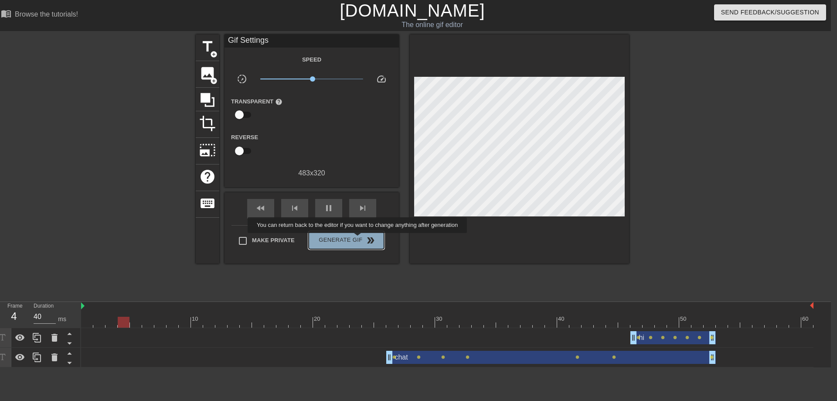
click at [358, 239] on span "Generate Gif double_arrow" at bounding box center [346, 240] width 68 height 10
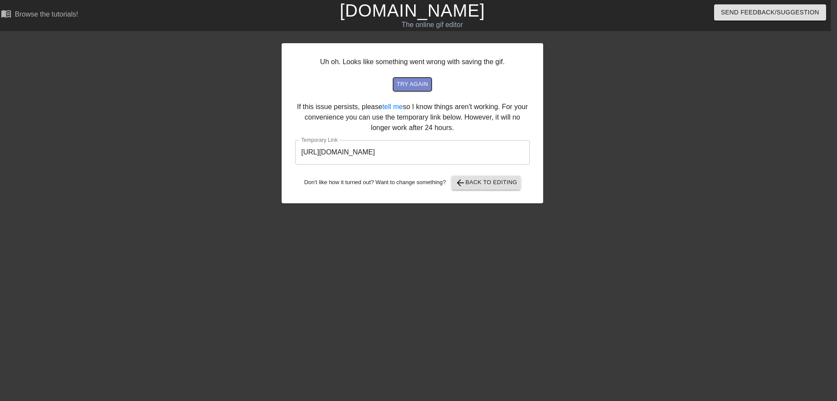
click at [418, 87] on span "try again" at bounding box center [412, 84] width 31 height 10
